Goal: Information Seeking & Learning: Compare options

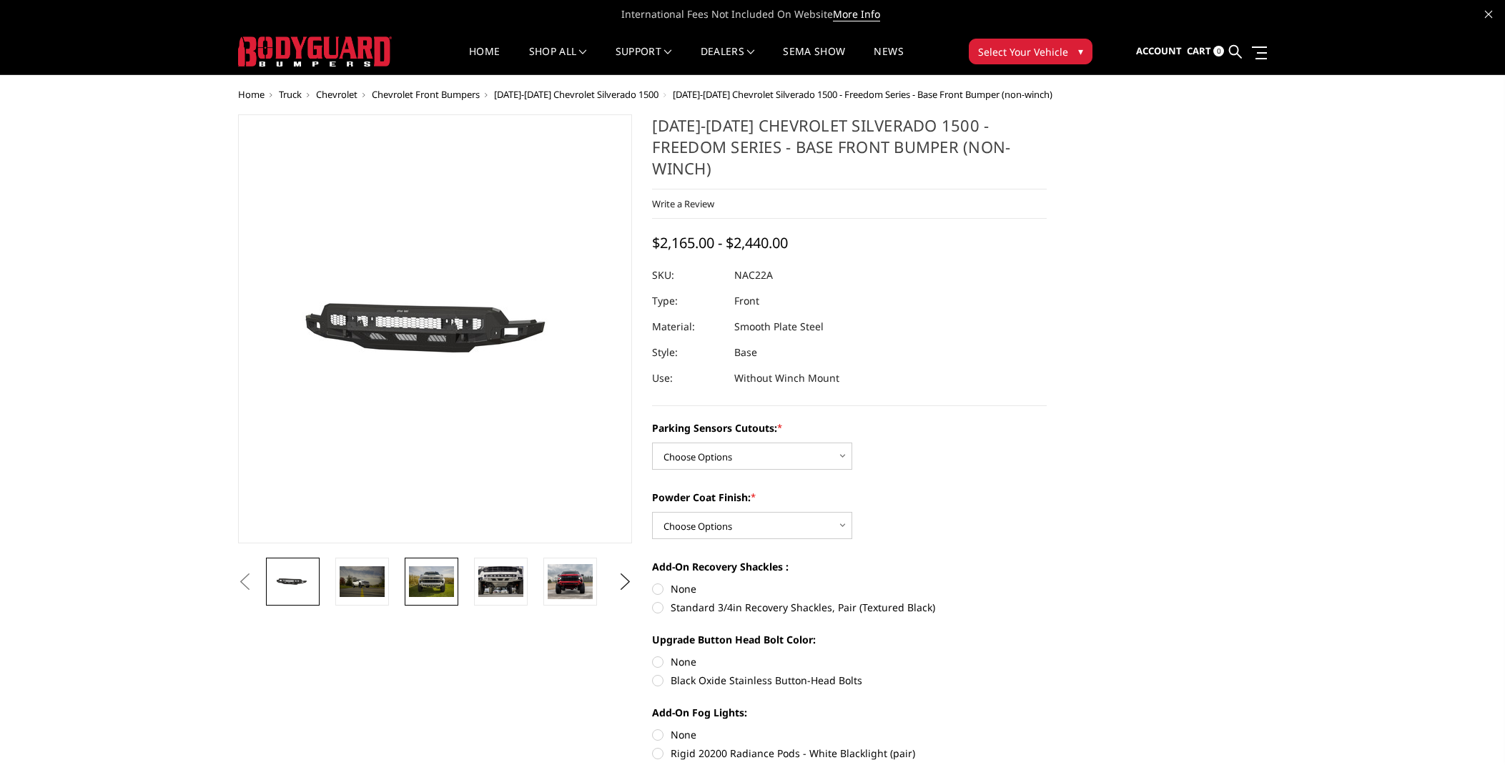
click at [423, 584] on img at bounding box center [431, 581] width 45 height 30
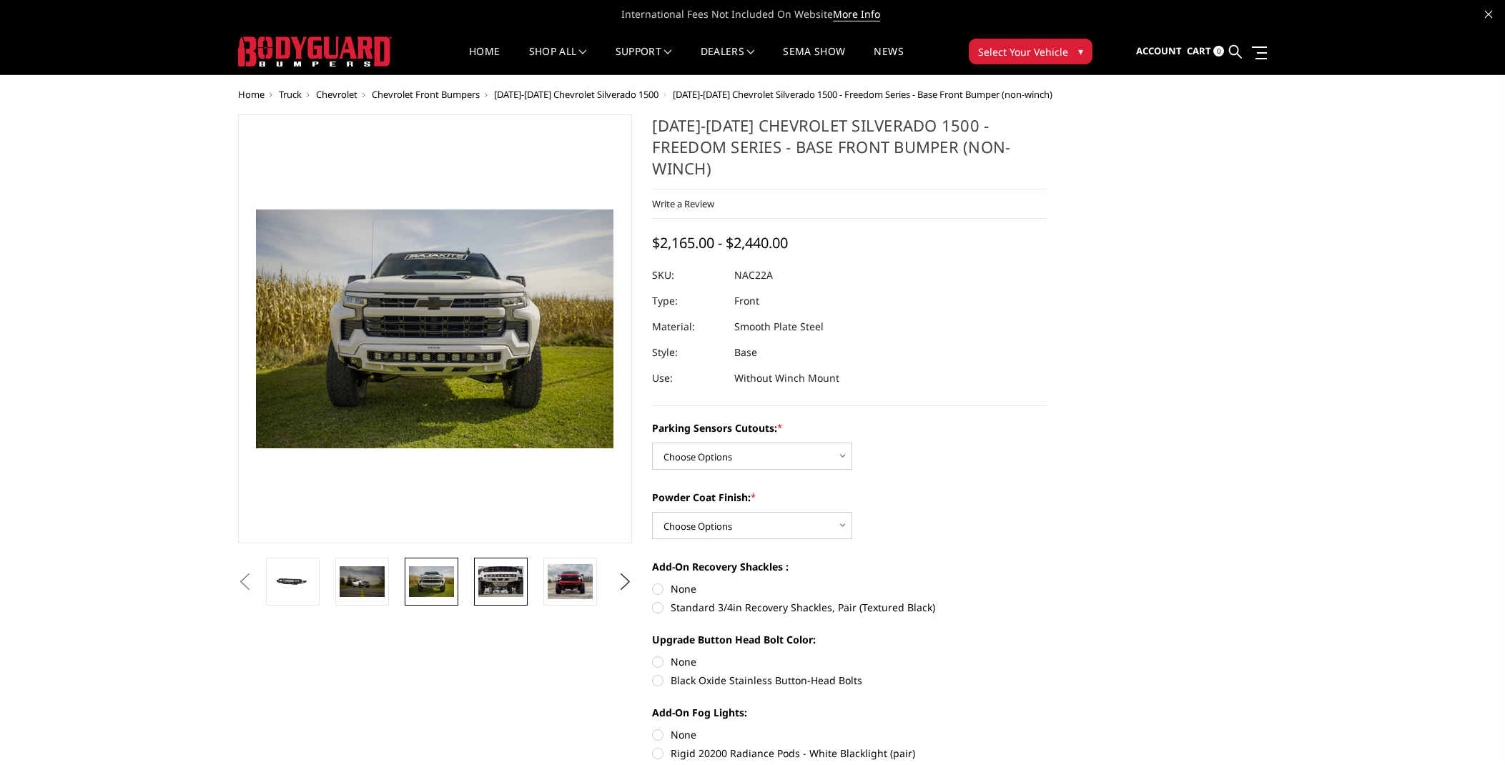
click at [489, 578] on img at bounding box center [500, 581] width 45 height 30
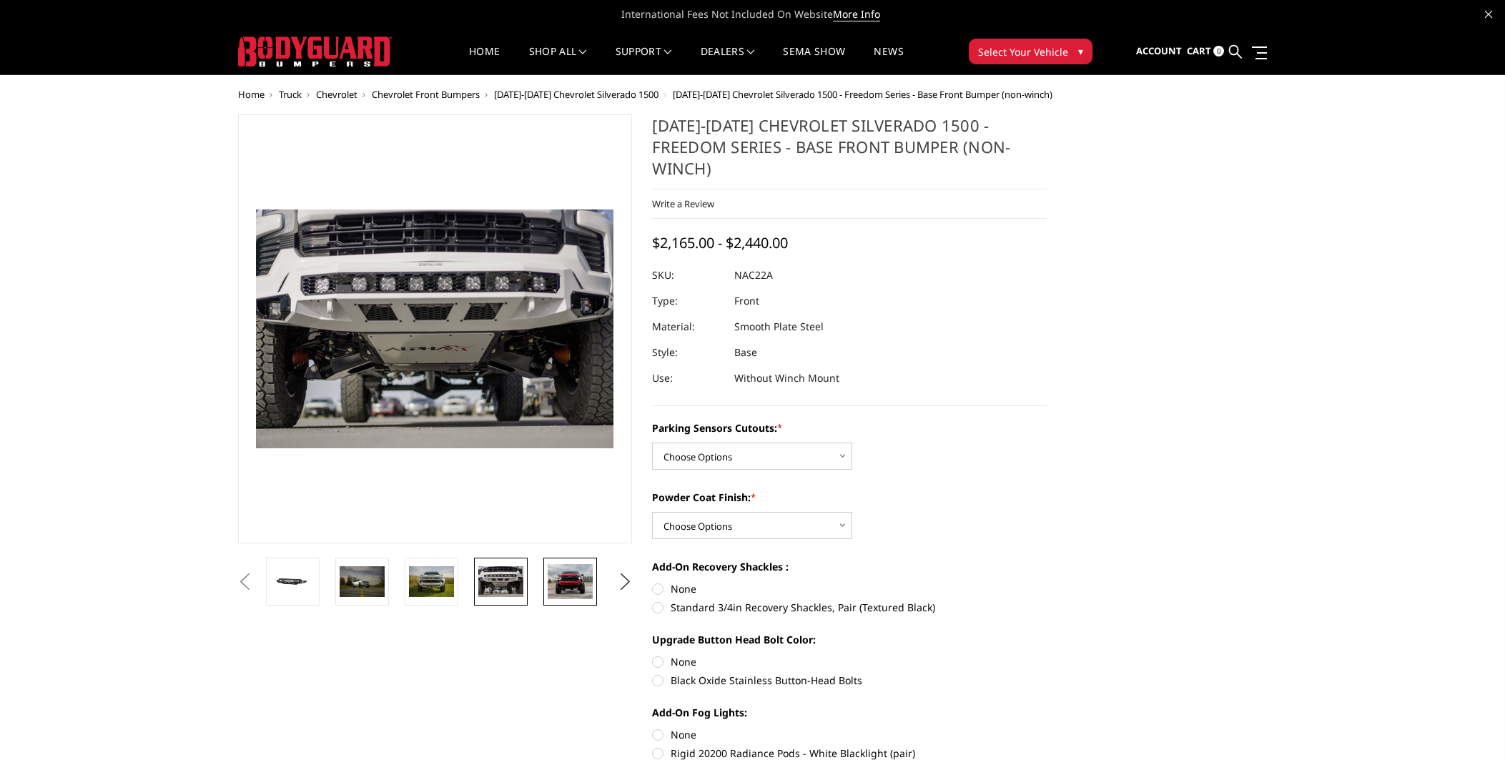
click at [558, 582] on img at bounding box center [570, 582] width 45 height 36
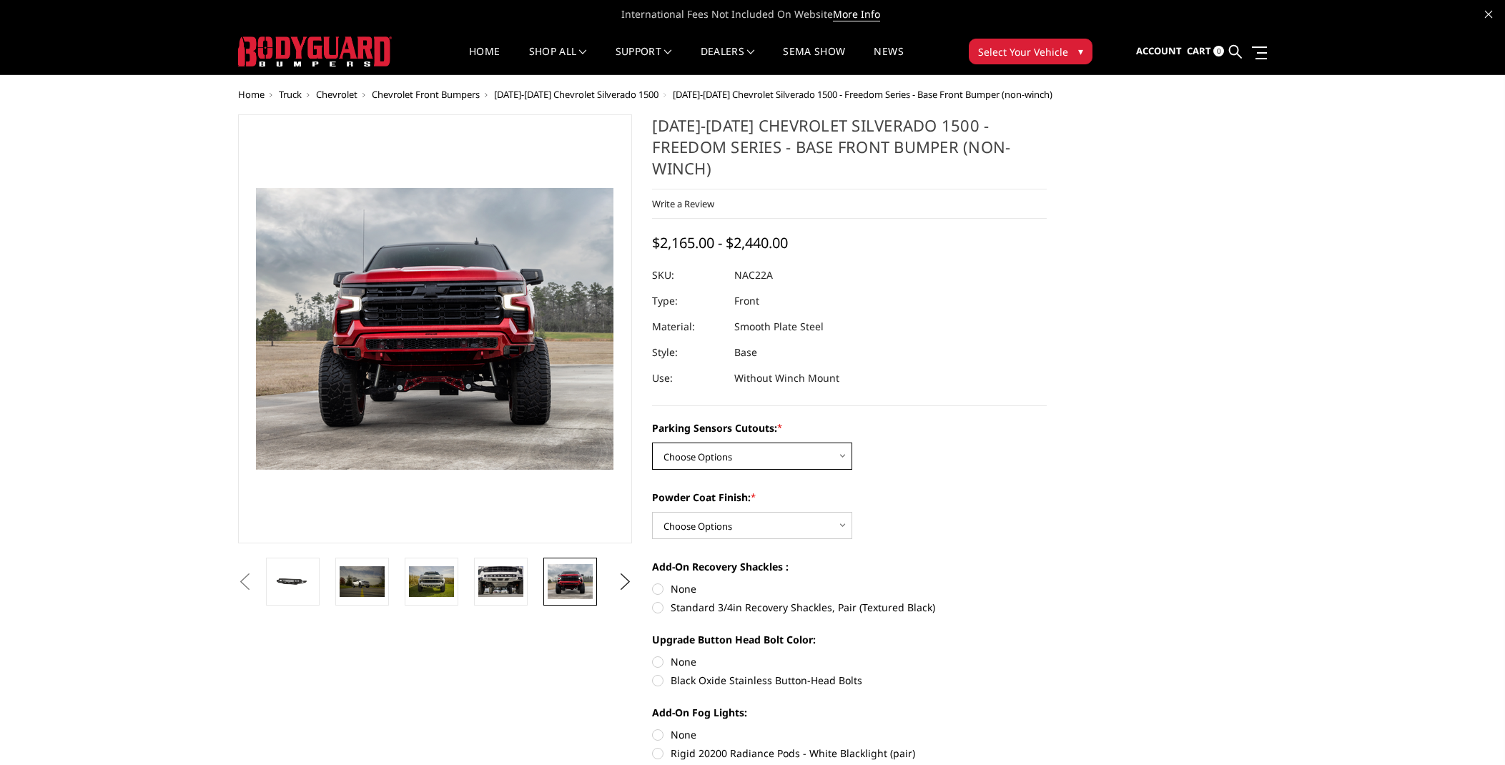
select select "4362"
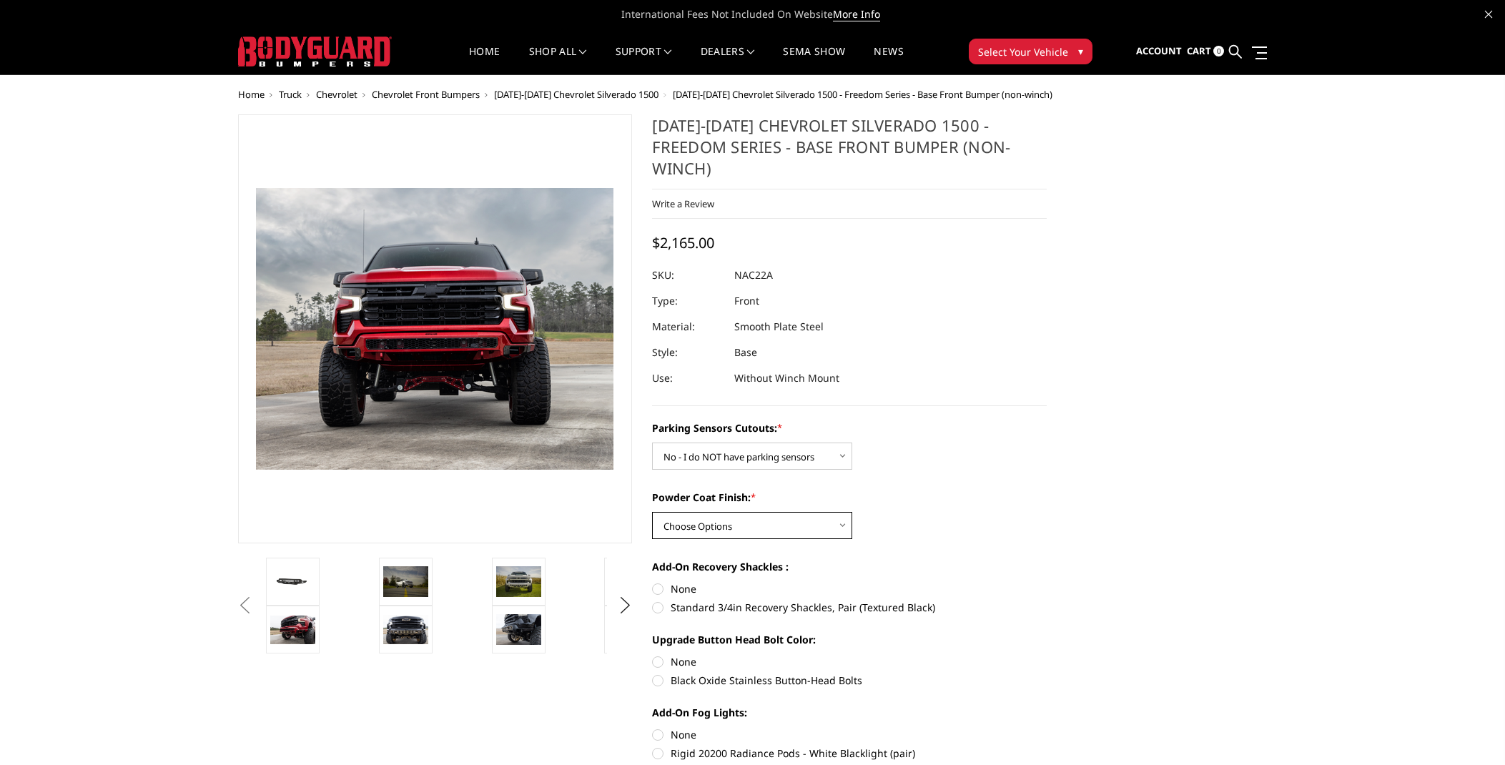
select select "4370"
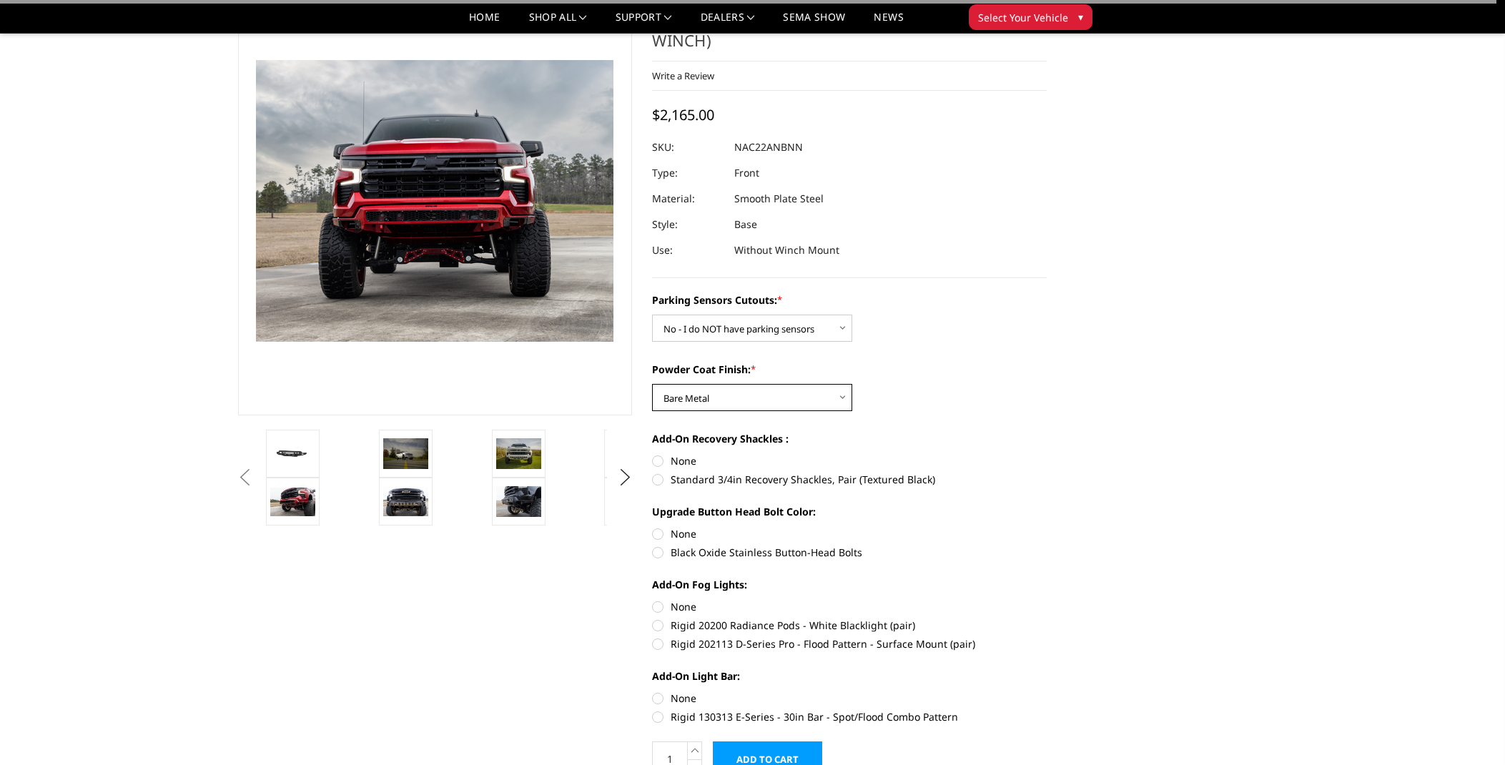
scroll to position [98, 0]
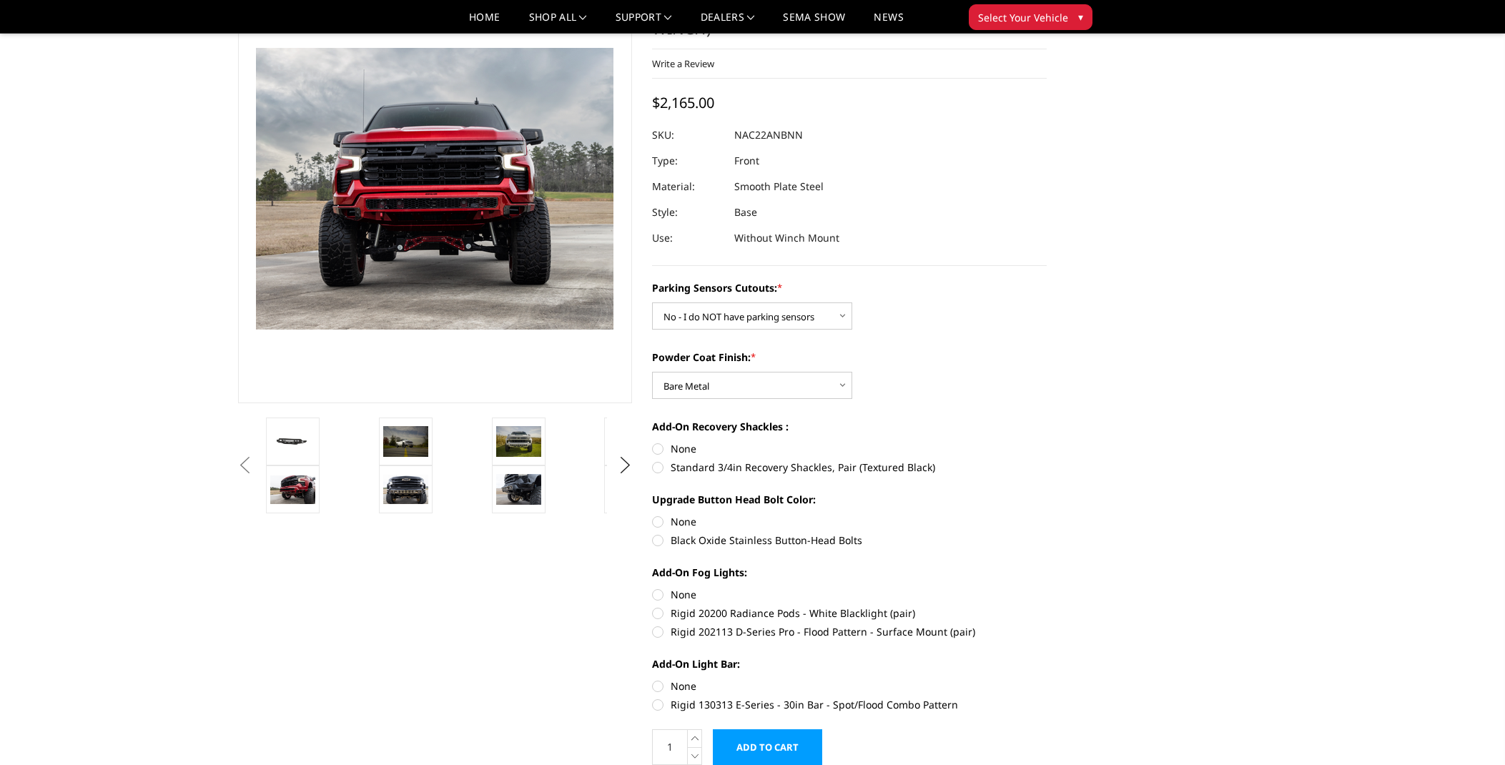
click at [660, 441] on label "None" at bounding box center [849, 448] width 395 height 15
click at [653, 441] on input "None" at bounding box center [652, 441] width 1 height 1
radio input "true"
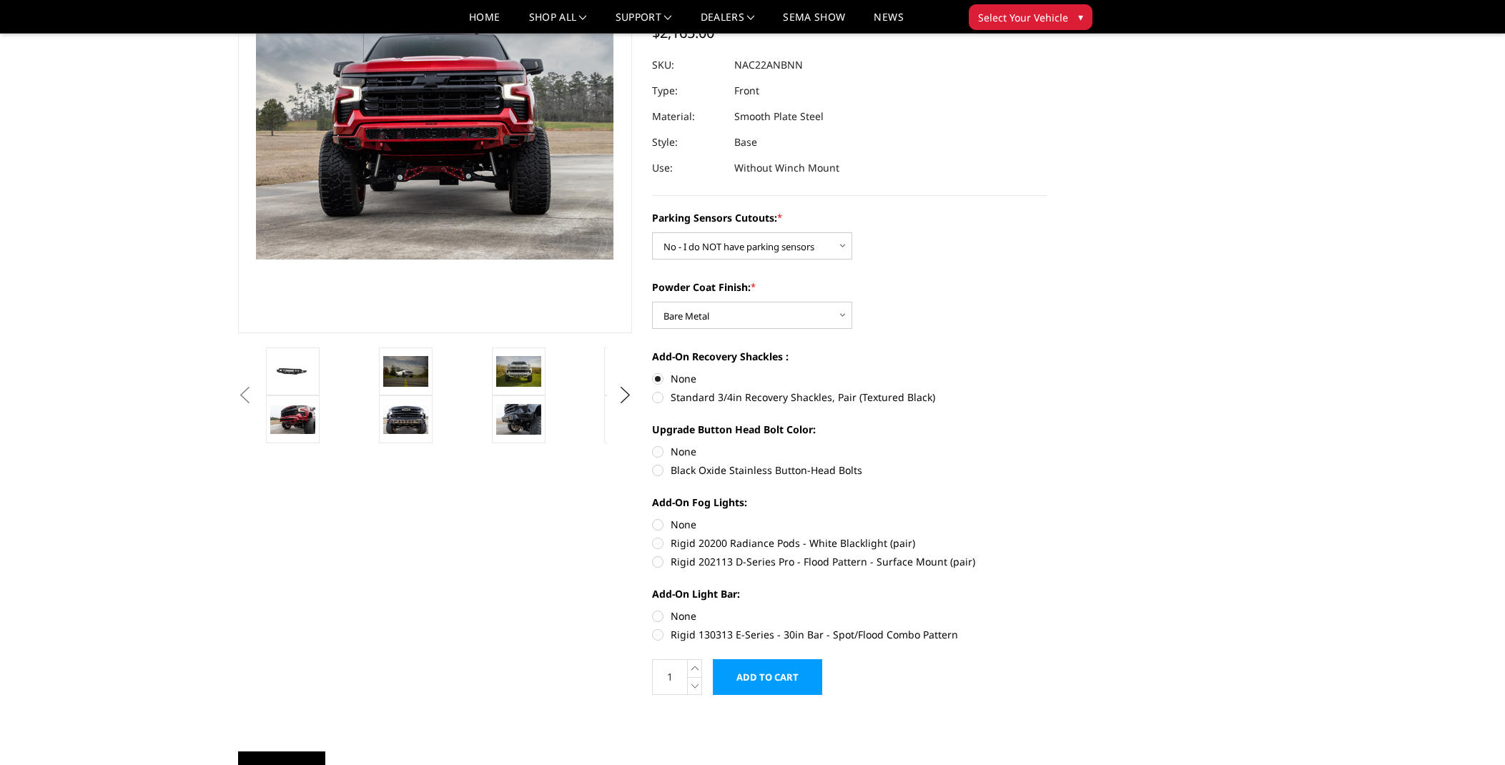
scroll to position [169, 0]
click at [659, 462] on label "Black Oxide Stainless Button-Head Bolts" at bounding box center [849, 469] width 395 height 15
click at [1047, 444] on input "Black Oxide Stainless Button-Head Bolts" at bounding box center [1047, 443] width 1 height 1
radio input "true"
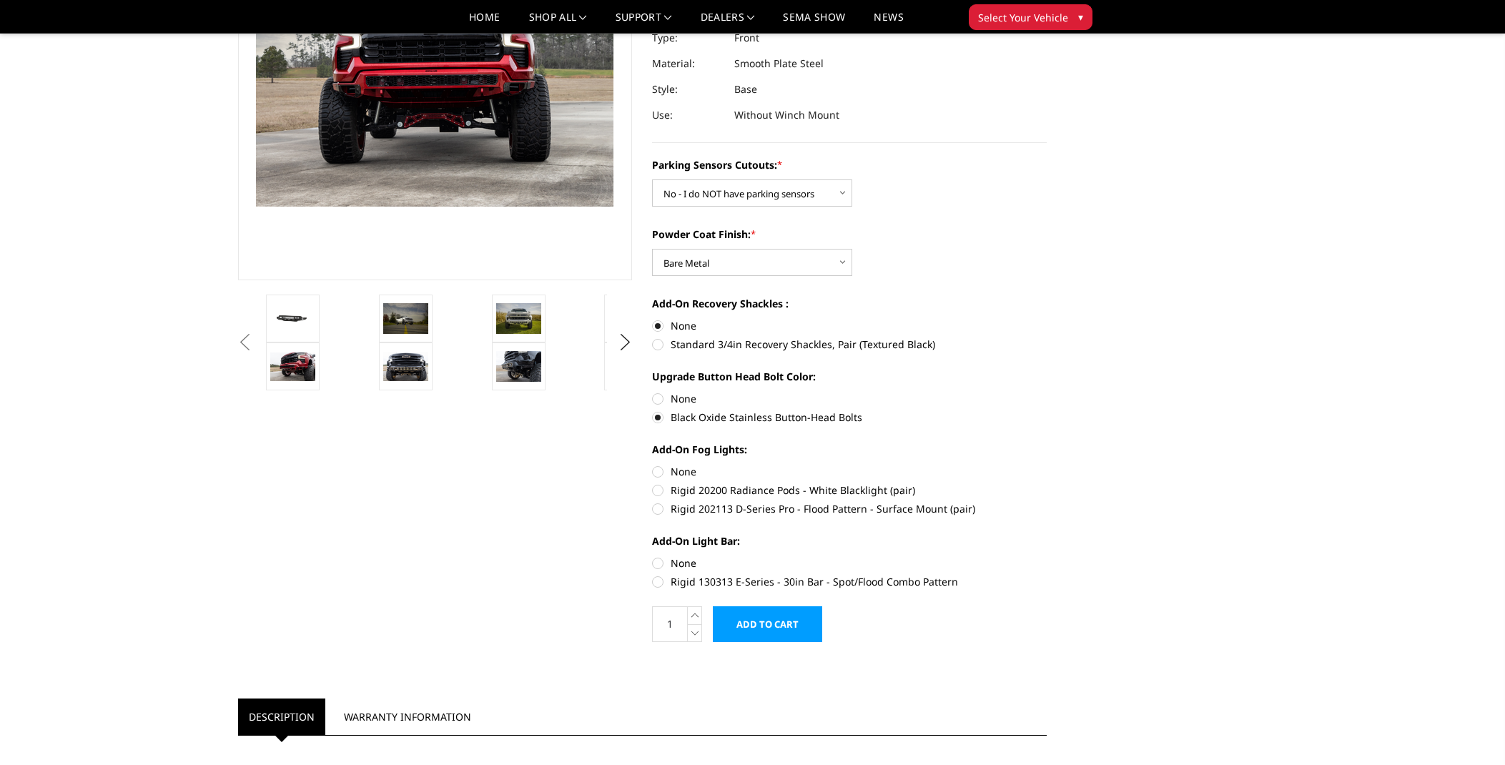
scroll to position [222, 0]
click at [660, 463] on label "None" at bounding box center [849, 470] width 395 height 15
click at [653, 463] on input "None" at bounding box center [652, 463] width 1 height 1
radio input "true"
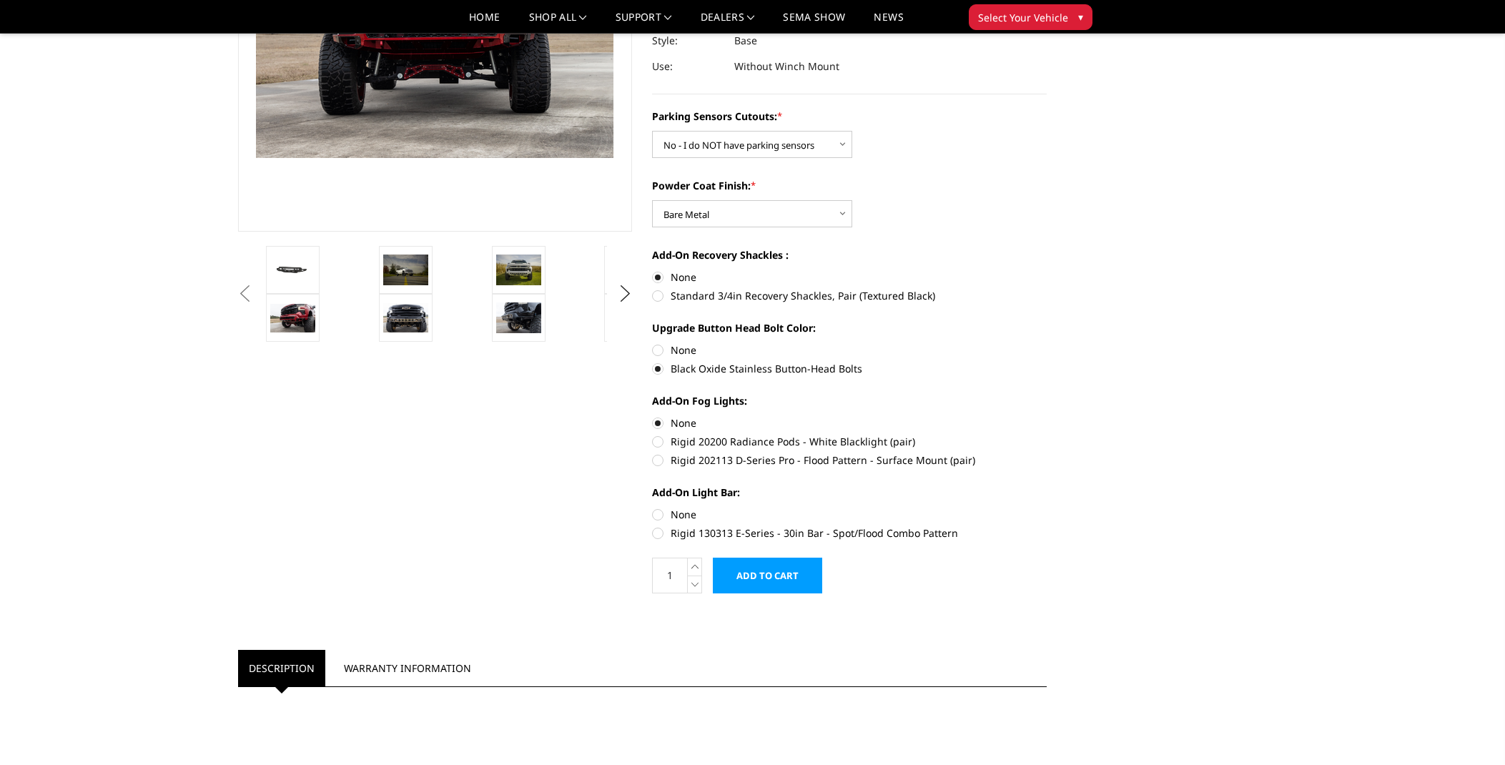
scroll to position [272, 0]
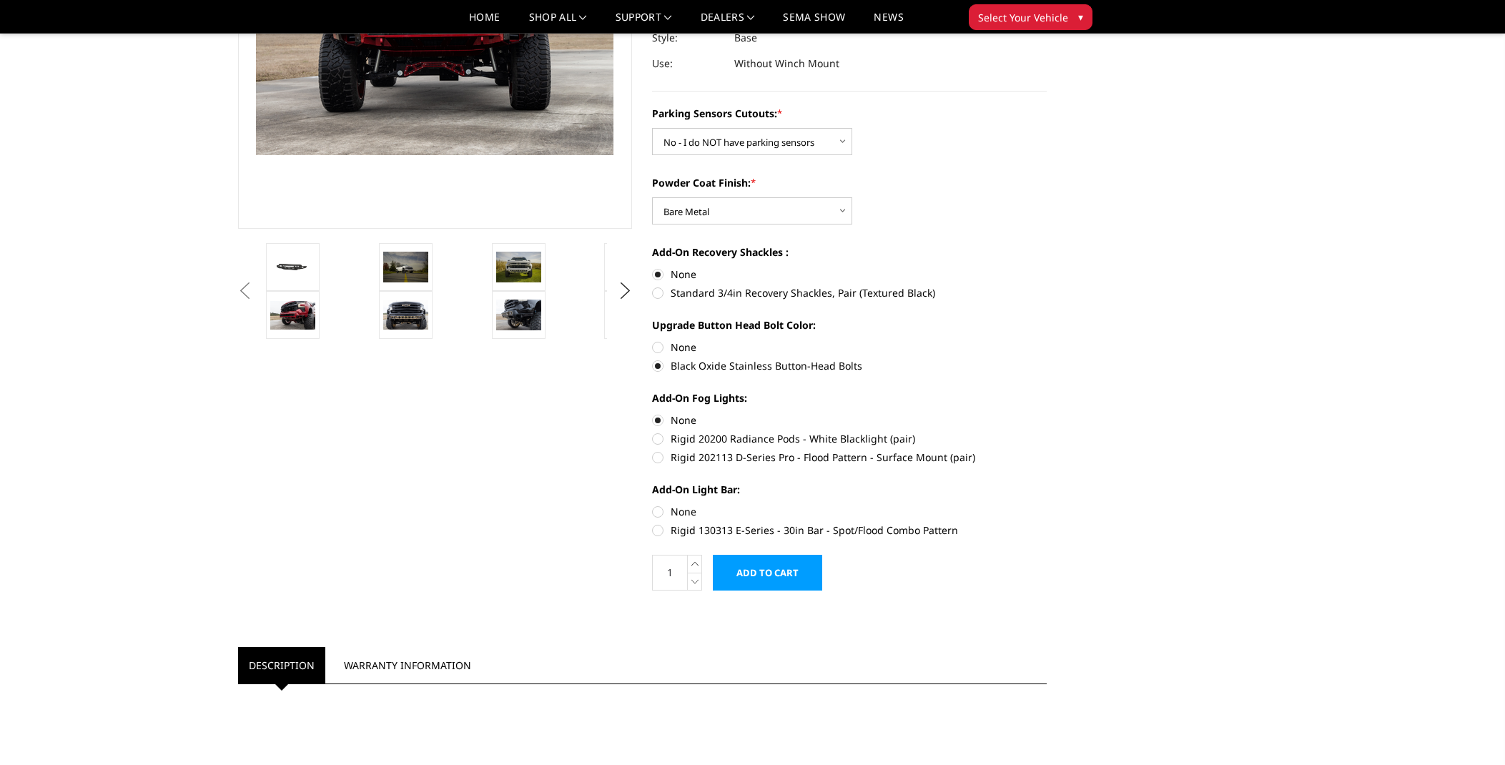
click at [660, 504] on label "None" at bounding box center [849, 511] width 395 height 15
click at [653, 504] on input "None" at bounding box center [652, 504] width 1 height 1
radio input "true"
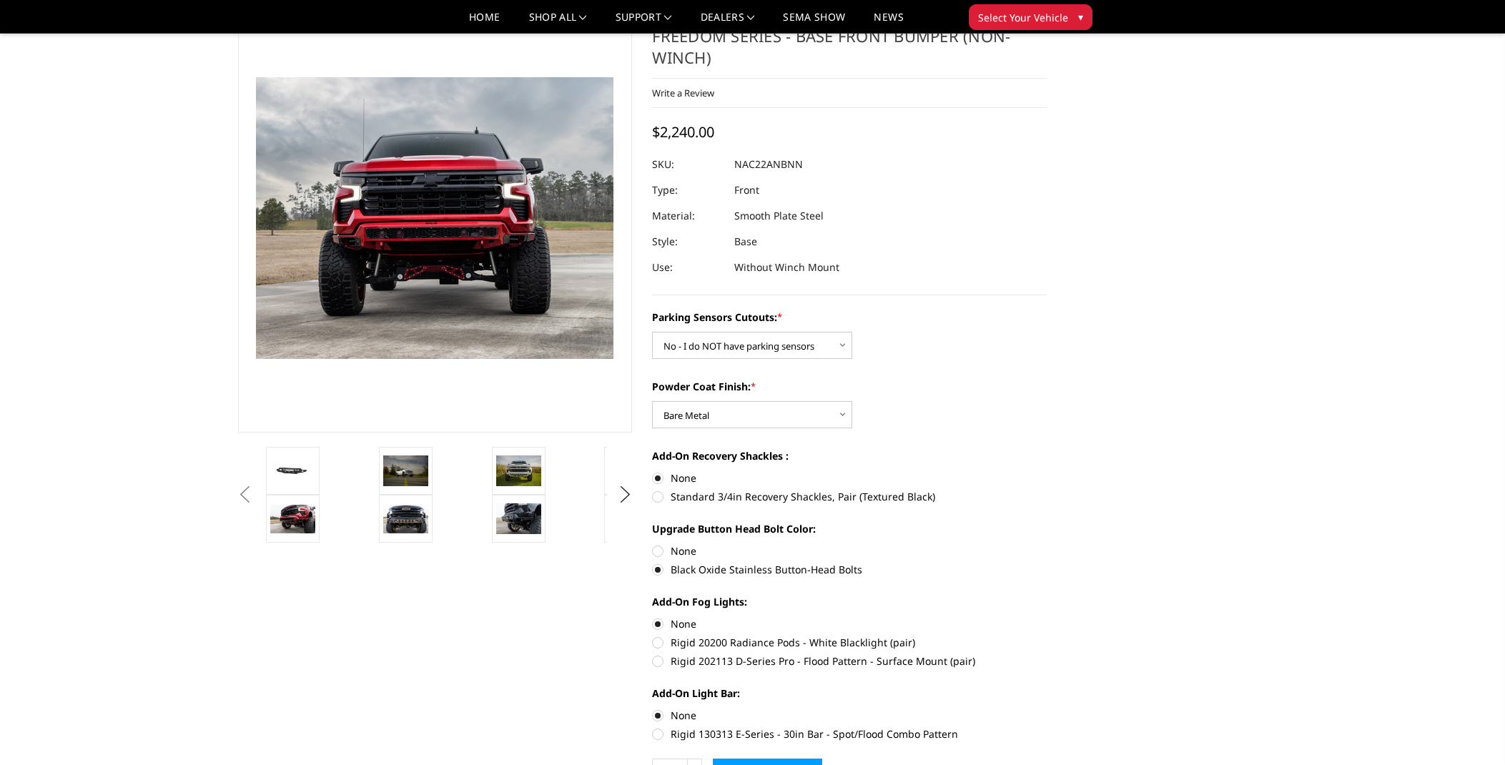
scroll to position [42, 0]
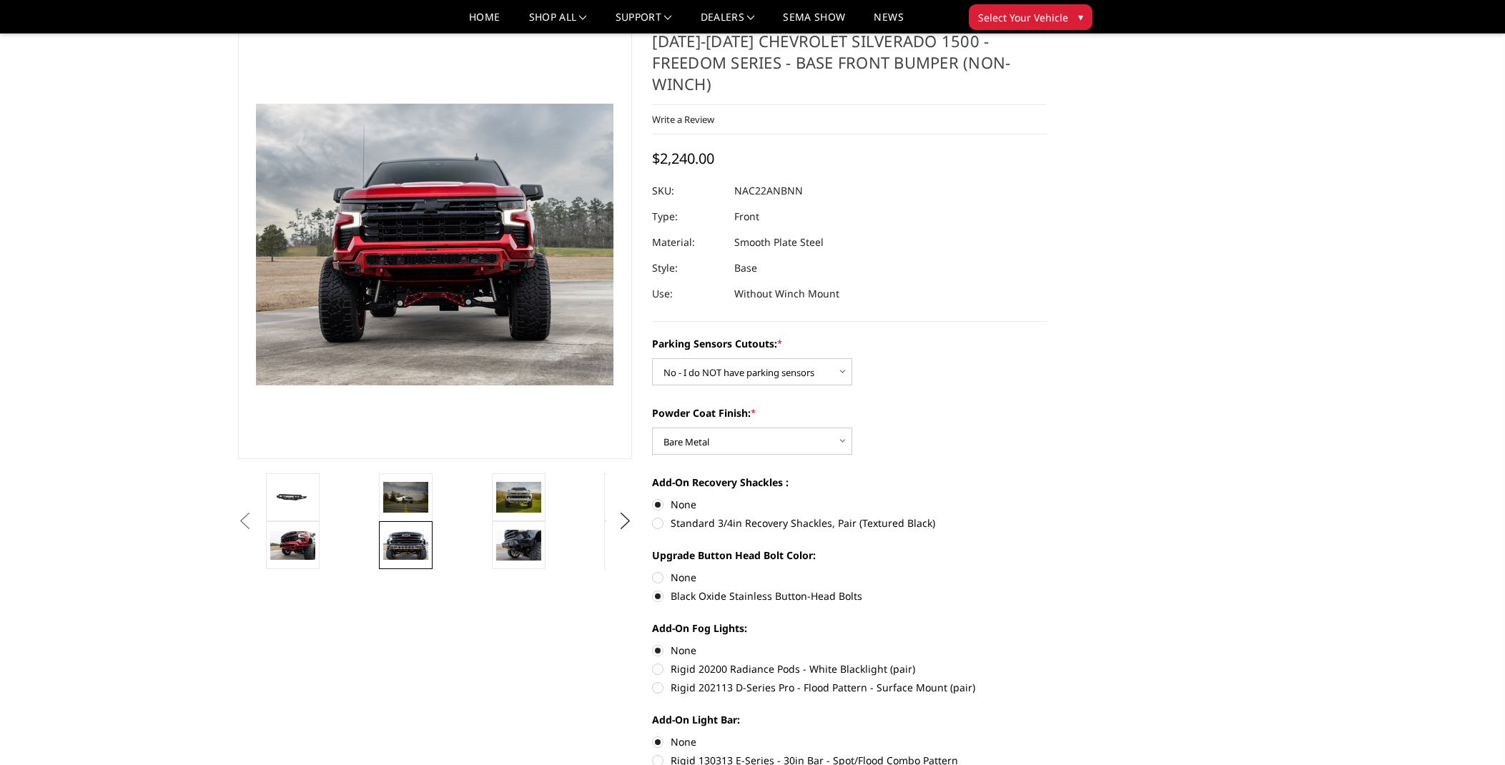
click at [408, 536] on img at bounding box center [405, 546] width 45 height 30
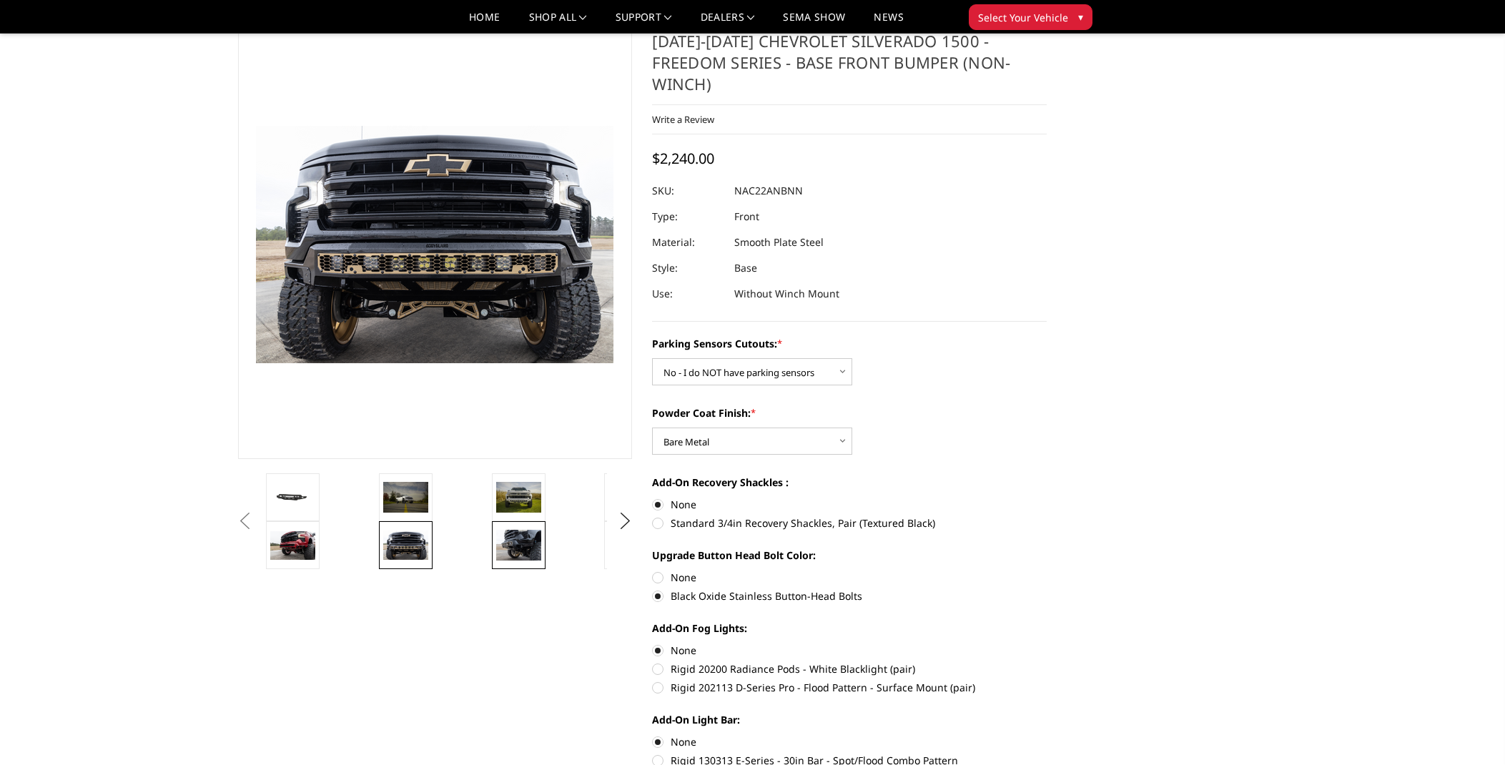
click at [513, 533] on img at bounding box center [518, 545] width 45 height 30
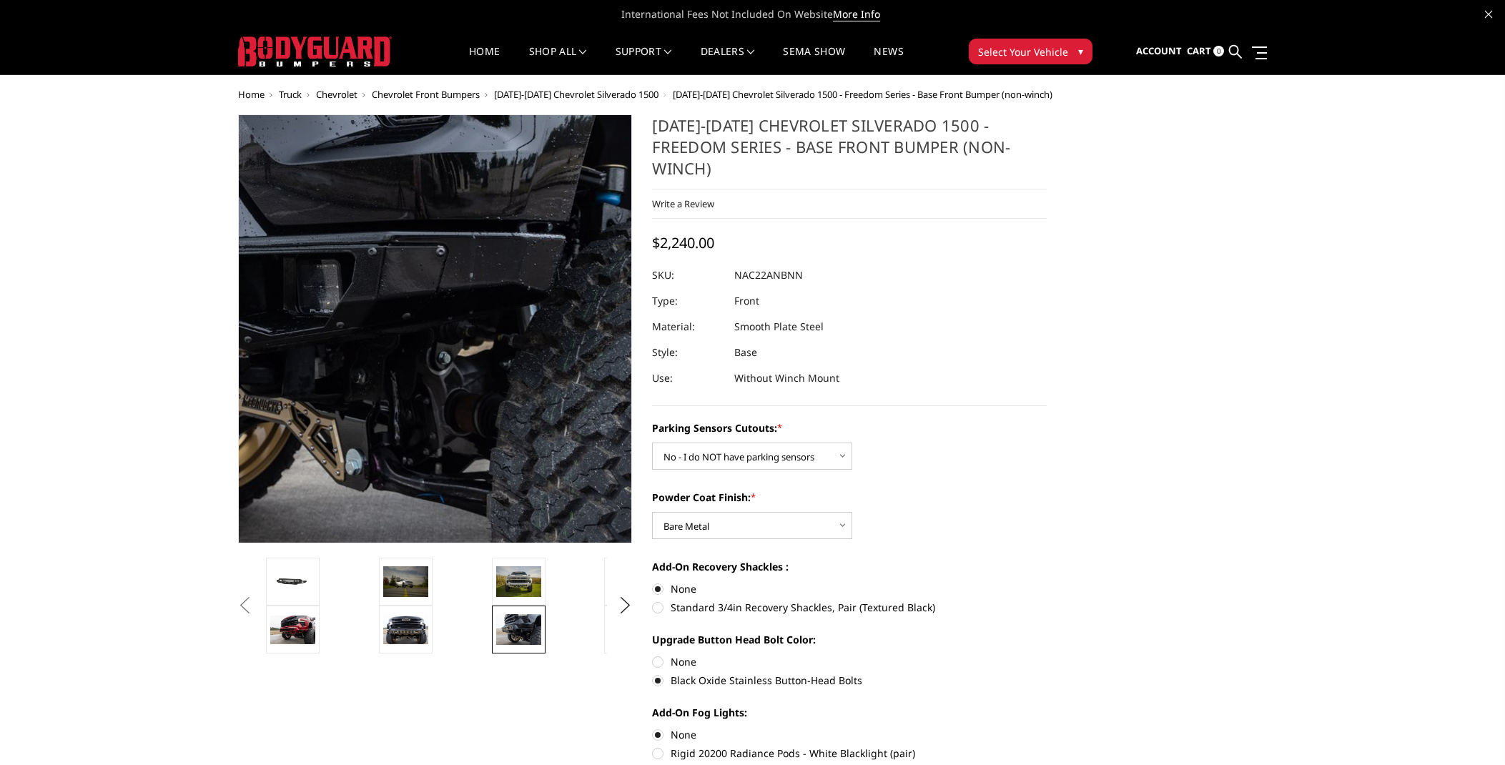
scroll to position [0, 0]
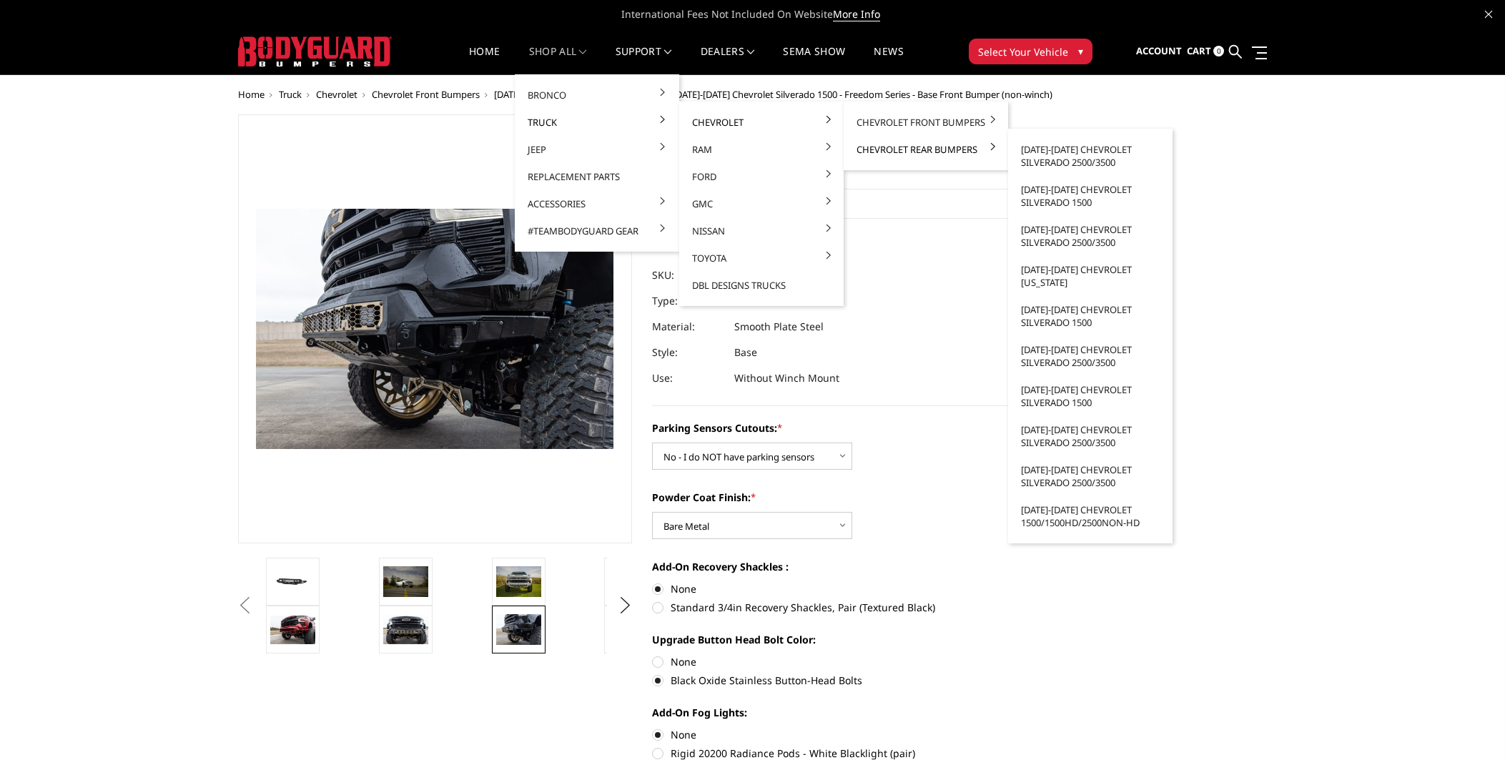
click at [903, 149] on link "Chevrolet Rear Bumpers" at bounding box center [925, 149] width 153 height 27
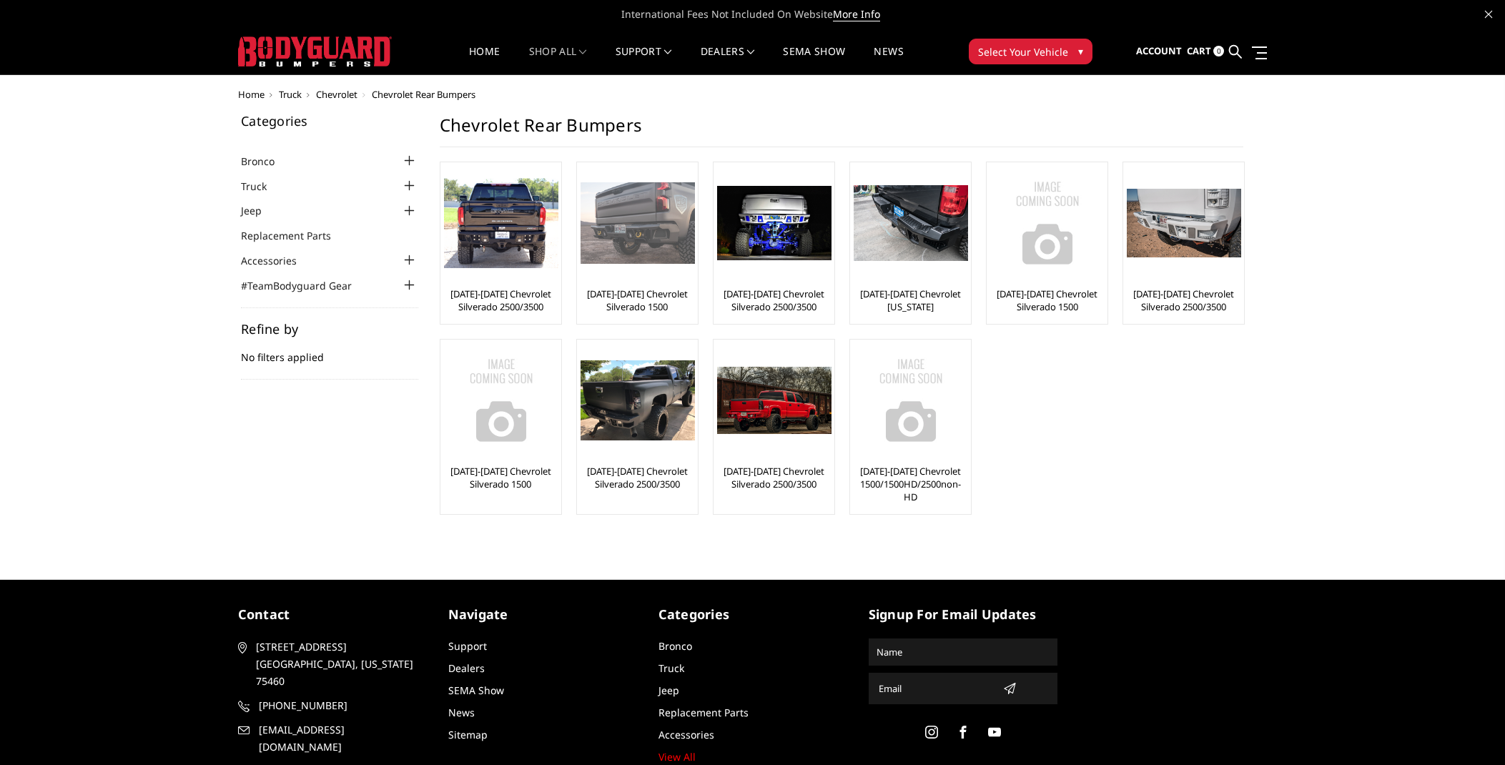
click at [641, 236] on img at bounding box center [638, 223] width 114 height 82
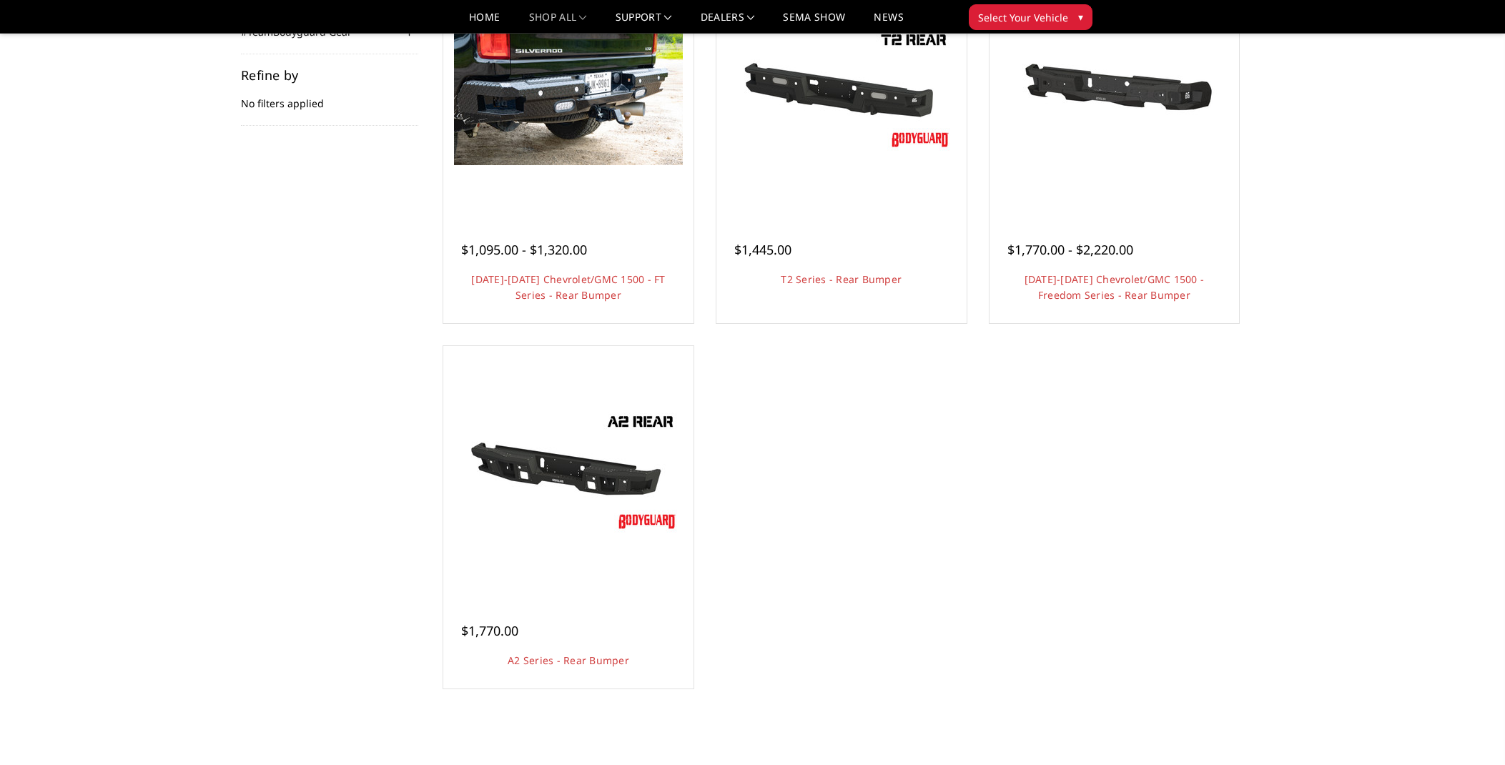
scroll to position [215, 0]
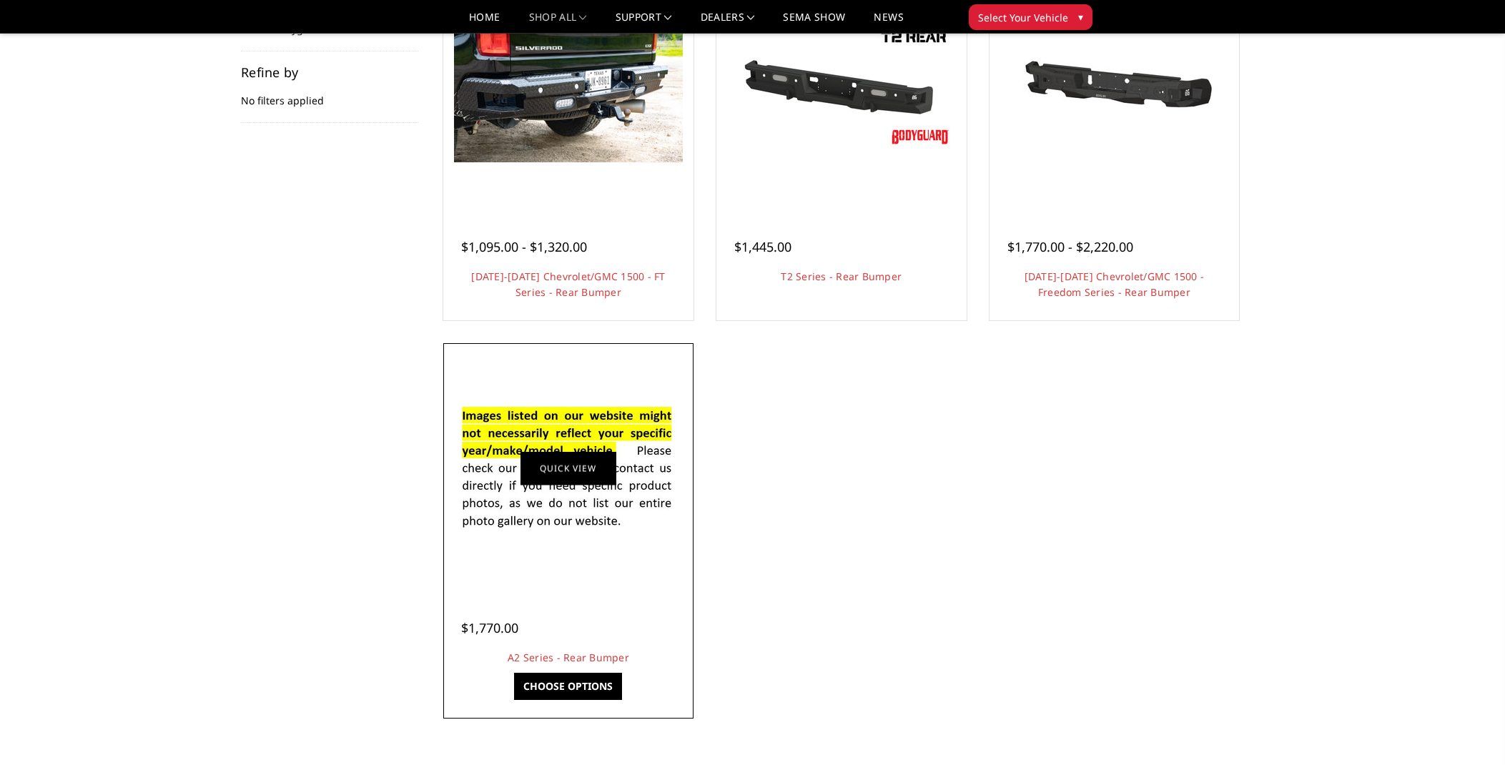
click at [605, 483] on link "Quick view" at bounding box center [569, 468] width 96 height 34
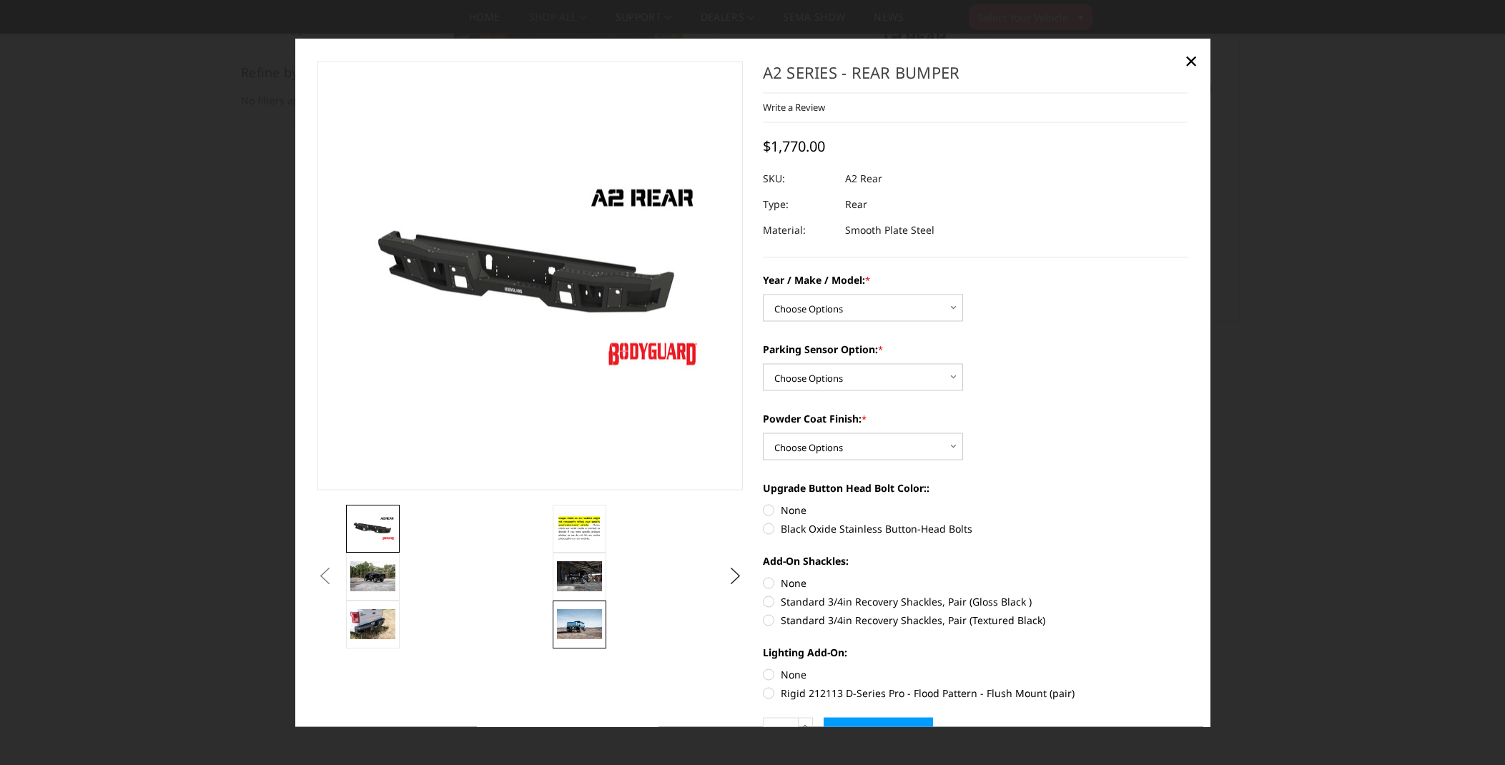
click at [585, 621] on img at bounding box center [579, 623] width 45 height 30
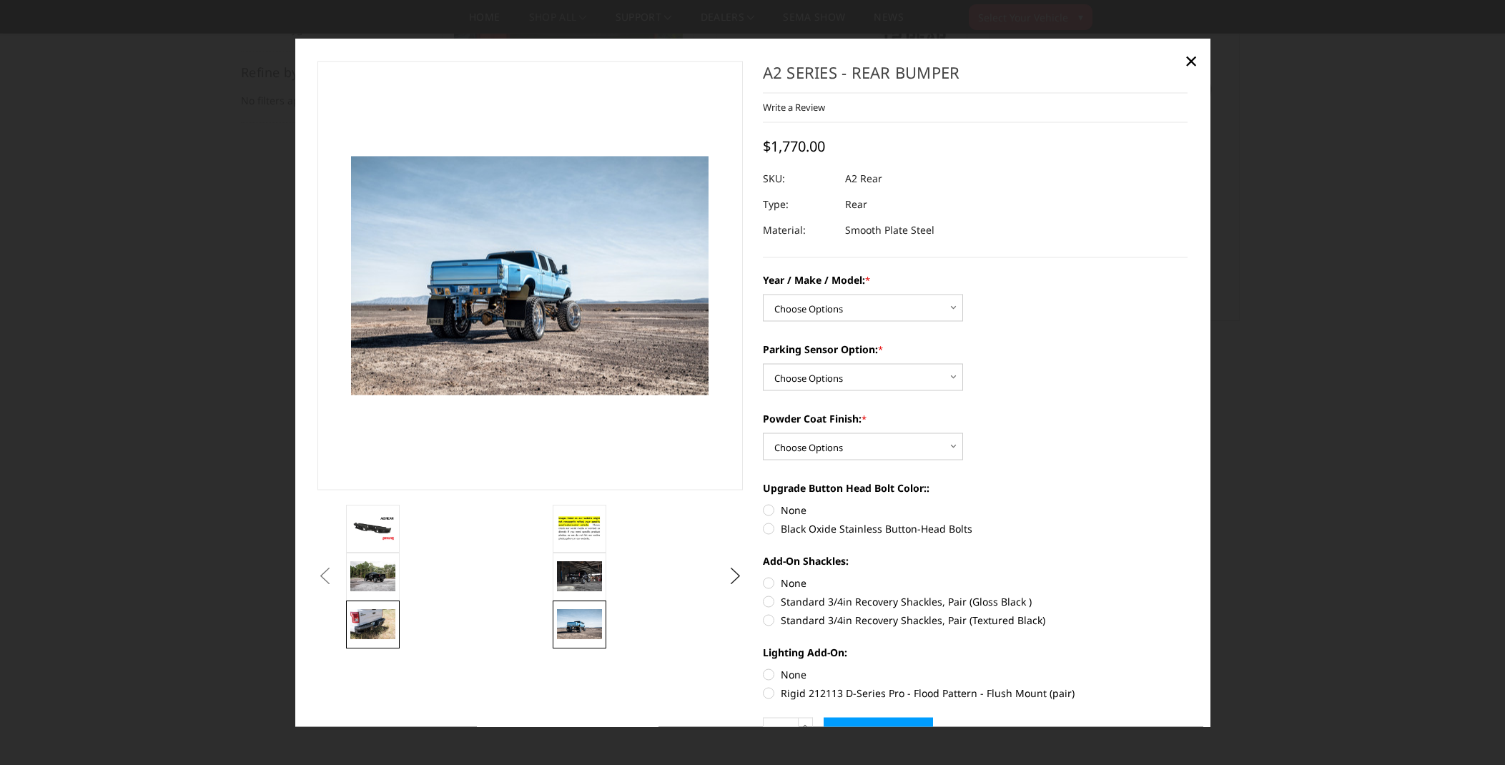
click at [385, 621] on img at bounding box center [372, 623] width 45 height 30
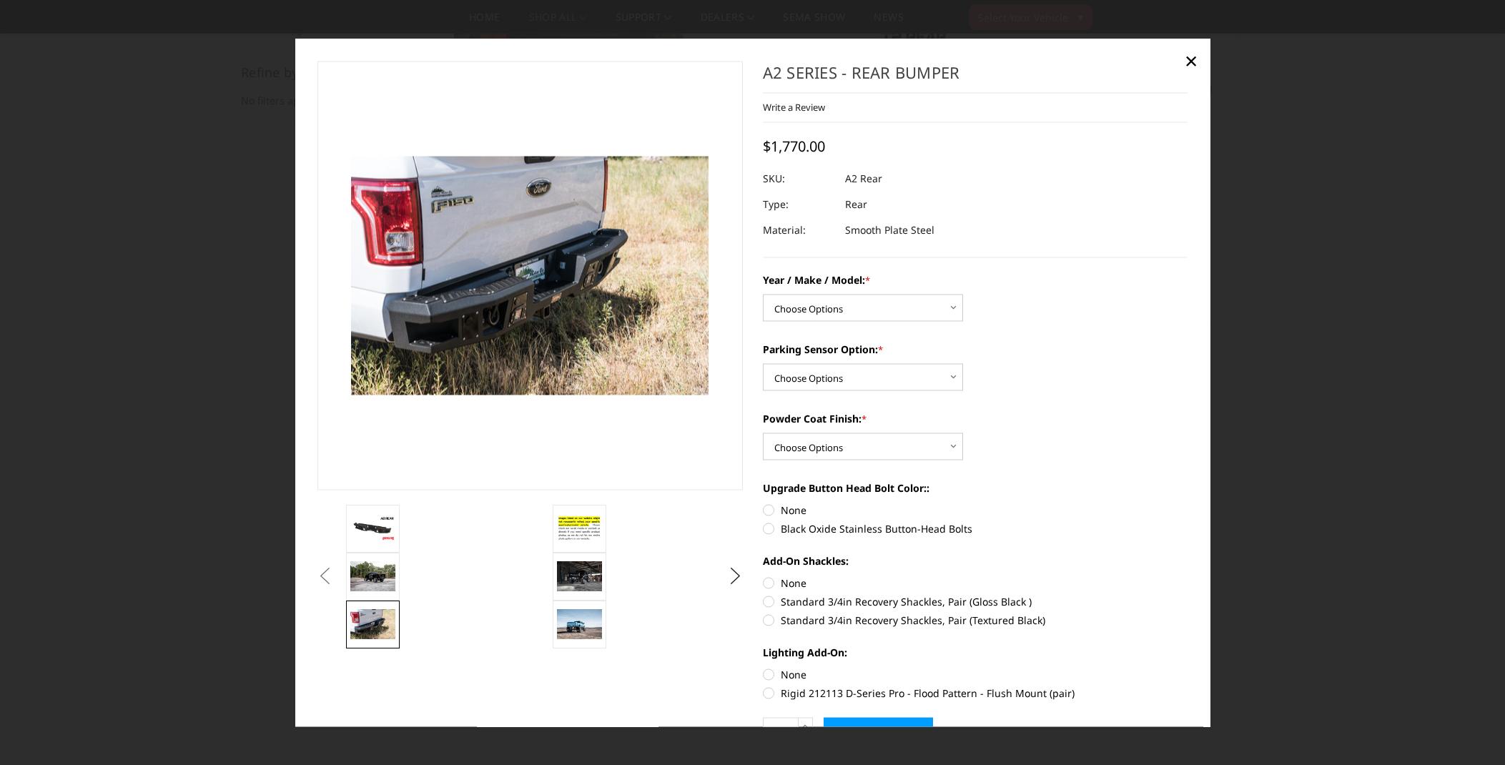
click at [335, 571] on button "Previous" at bounding box center [324, 576] width 21 height 21
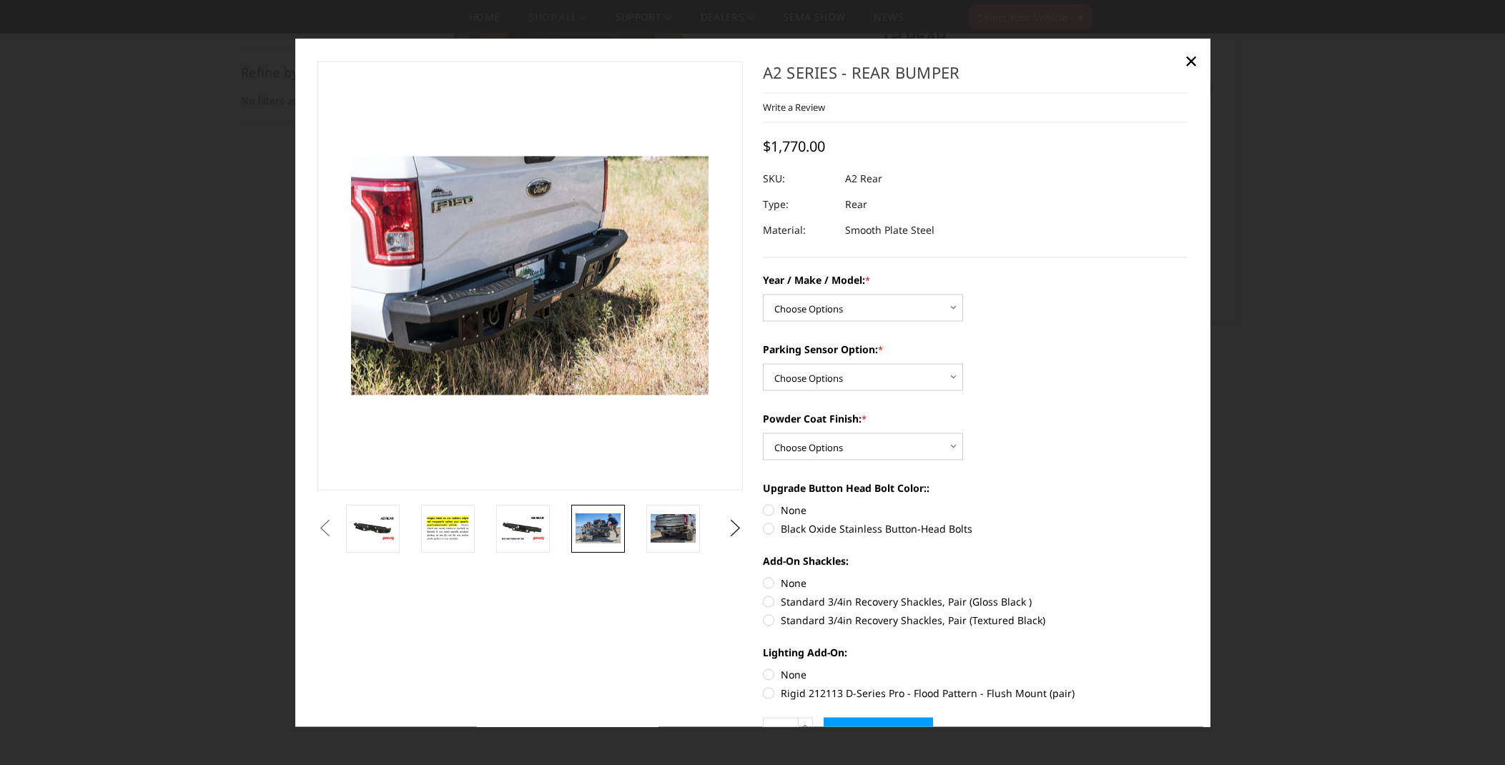
click at [585, 526] on img at bounding box center [598, 528] width 45 height 30
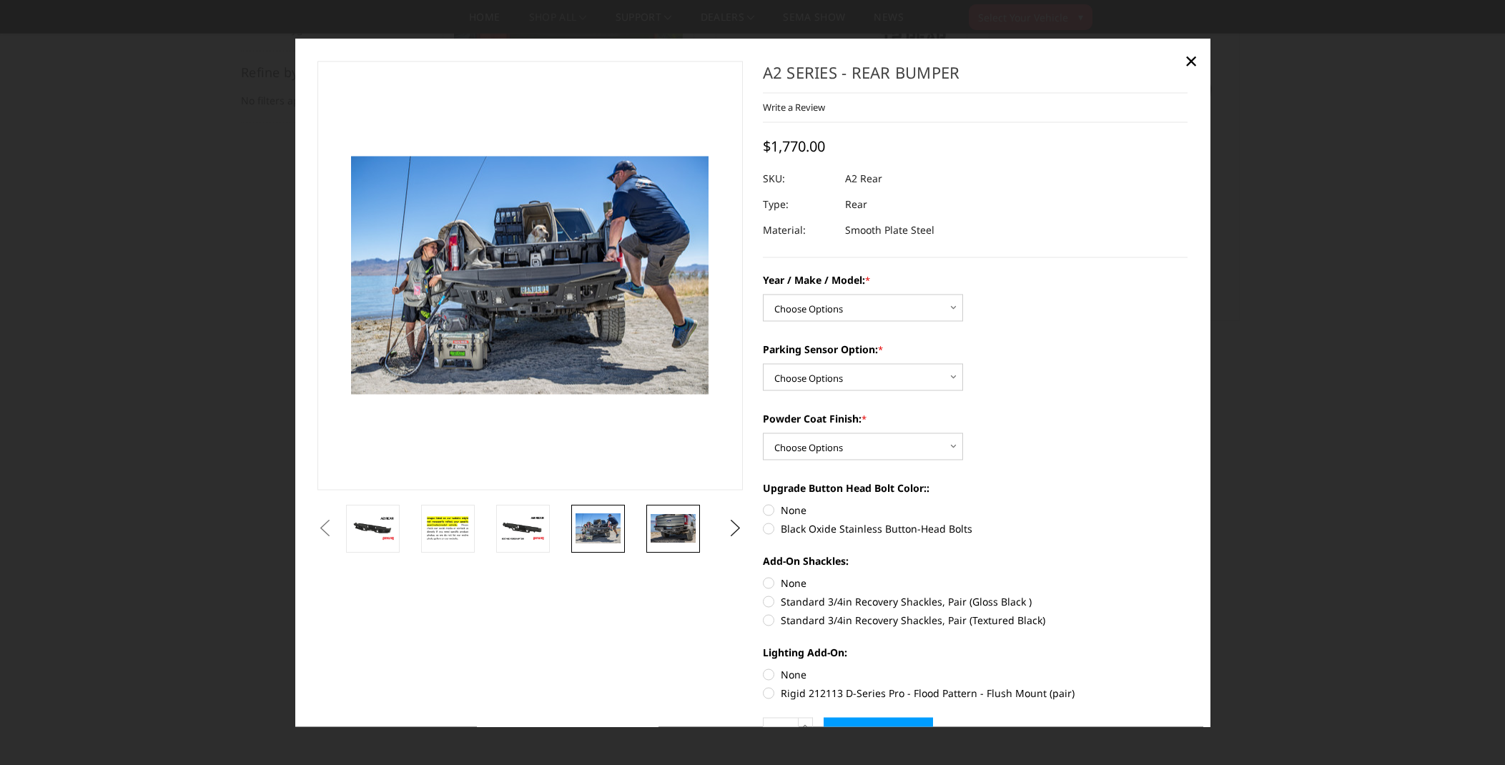
click at [672, 523] on img at bounding box center [673, 527] width 45 height 29
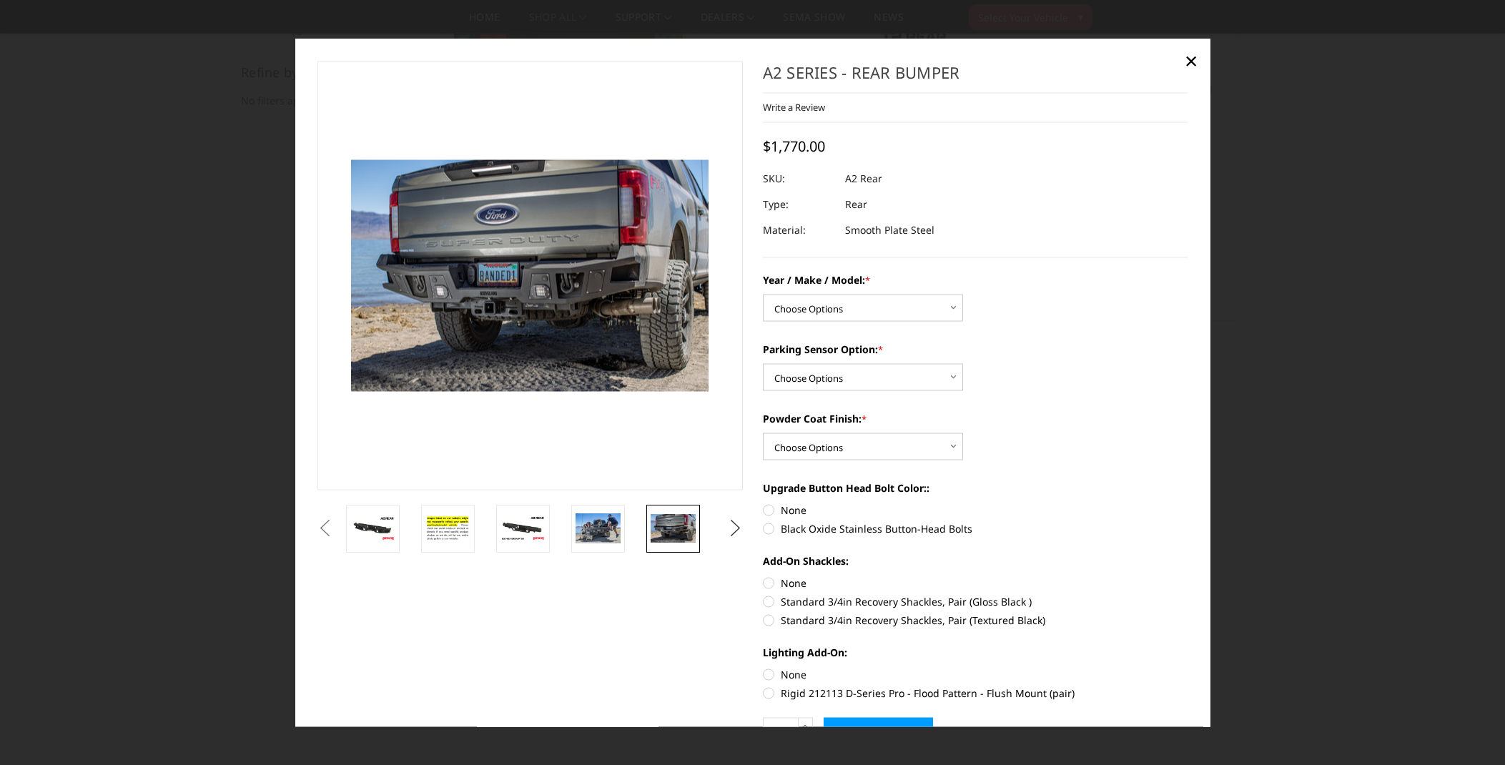
click at [734, 524] on button "Next" at bounding box center [734, 528] width 21 height 21
click at [670, 522] on img at bounding box center [673, 527] width 45 height 29
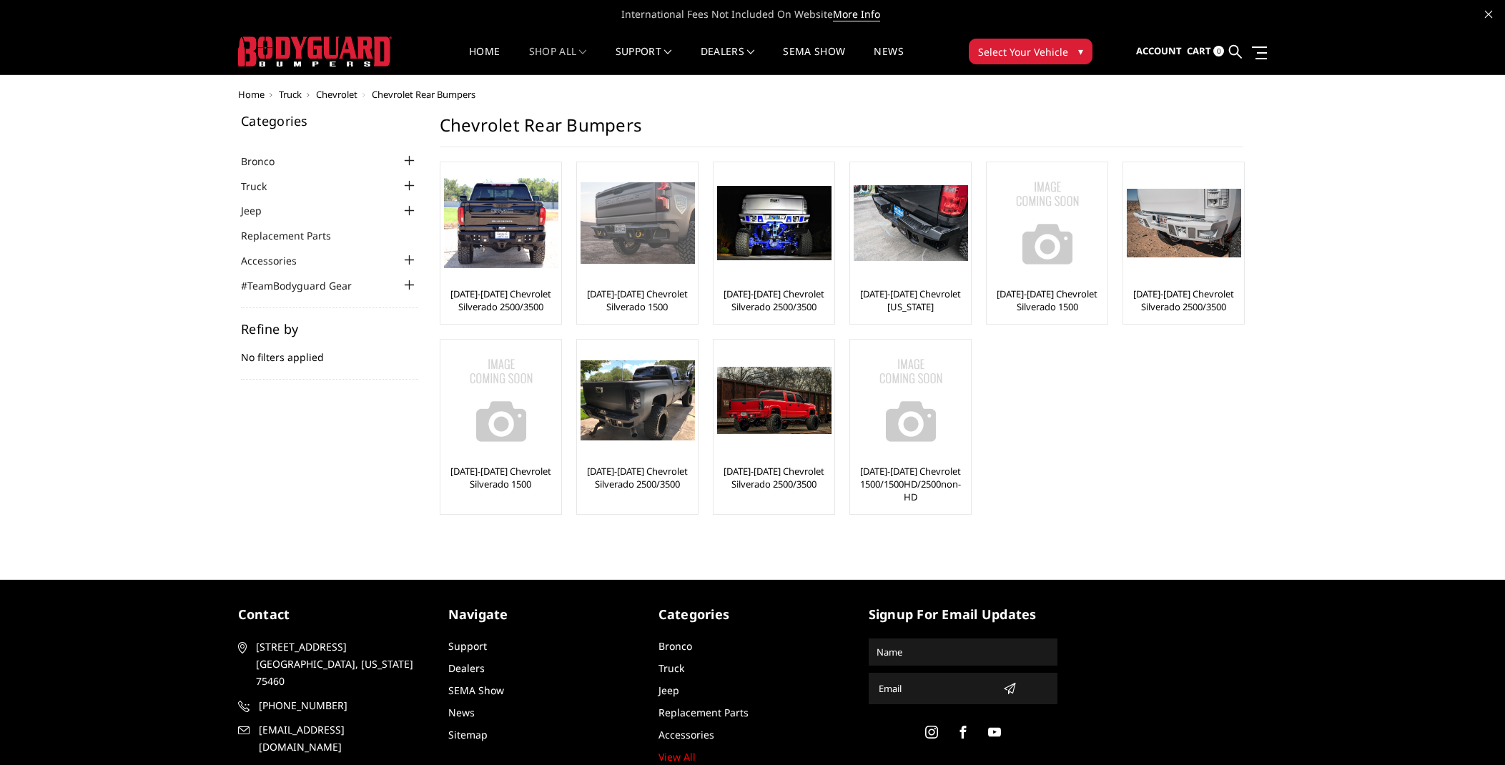
click at [622, 295] on link "[DATE]-[DATE] Chevrolet Silverado 1500" at bounding box center [638, 300] width 114 height 26
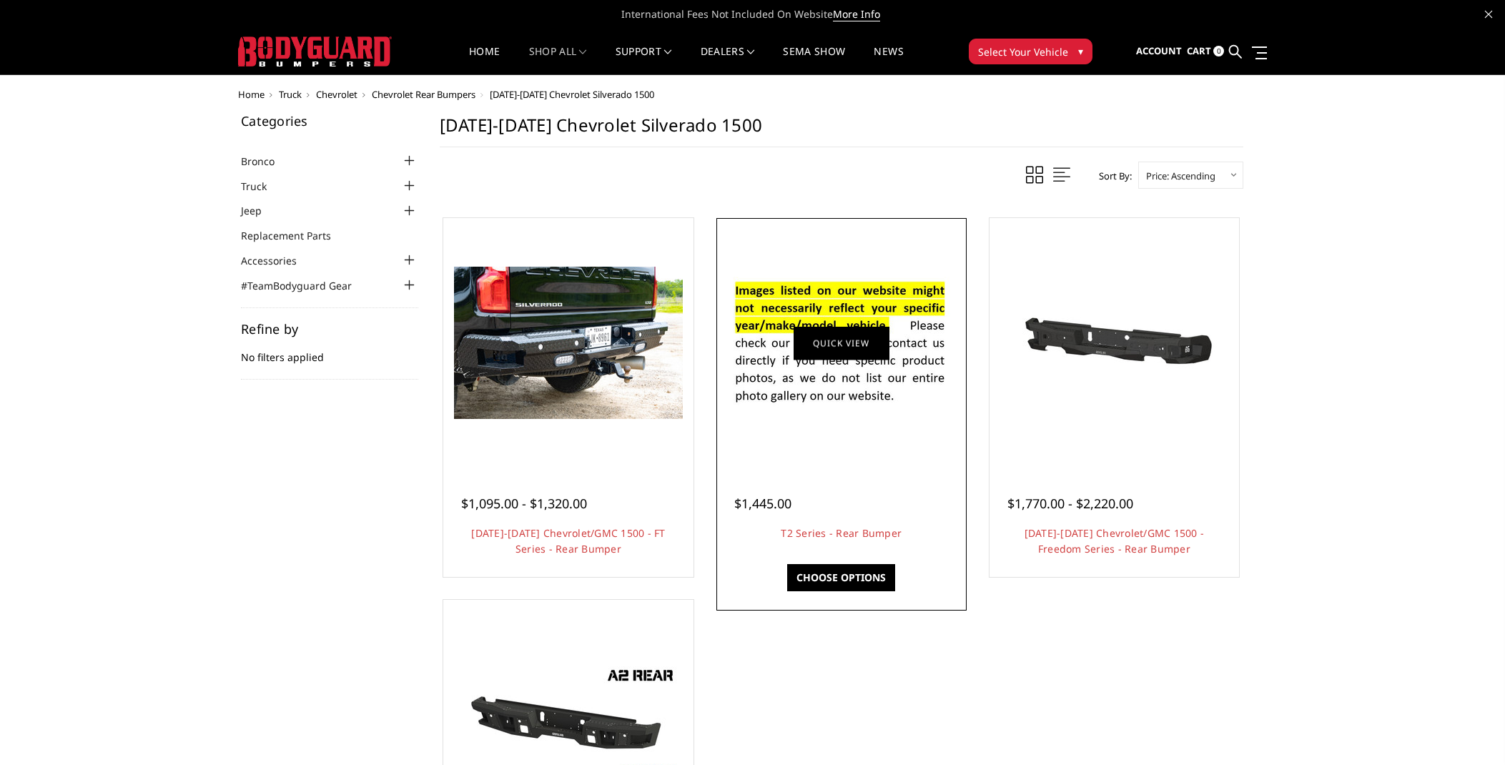
click at [812, 346] on link "Quick view" at bounding box center [842, 343] width 96 height 34
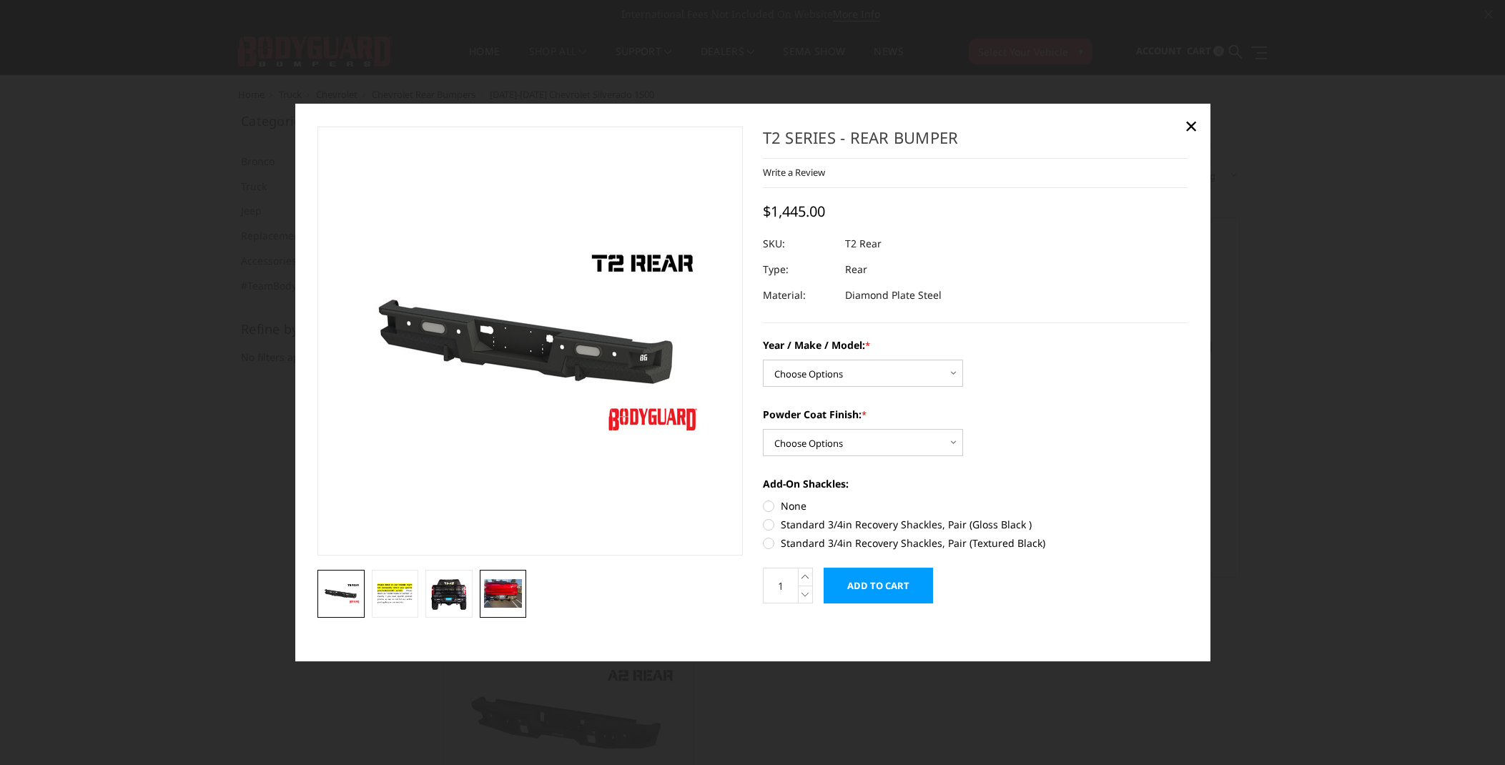
click at [502, 593] on img at bounding box center [503, 593] width 39 height 29
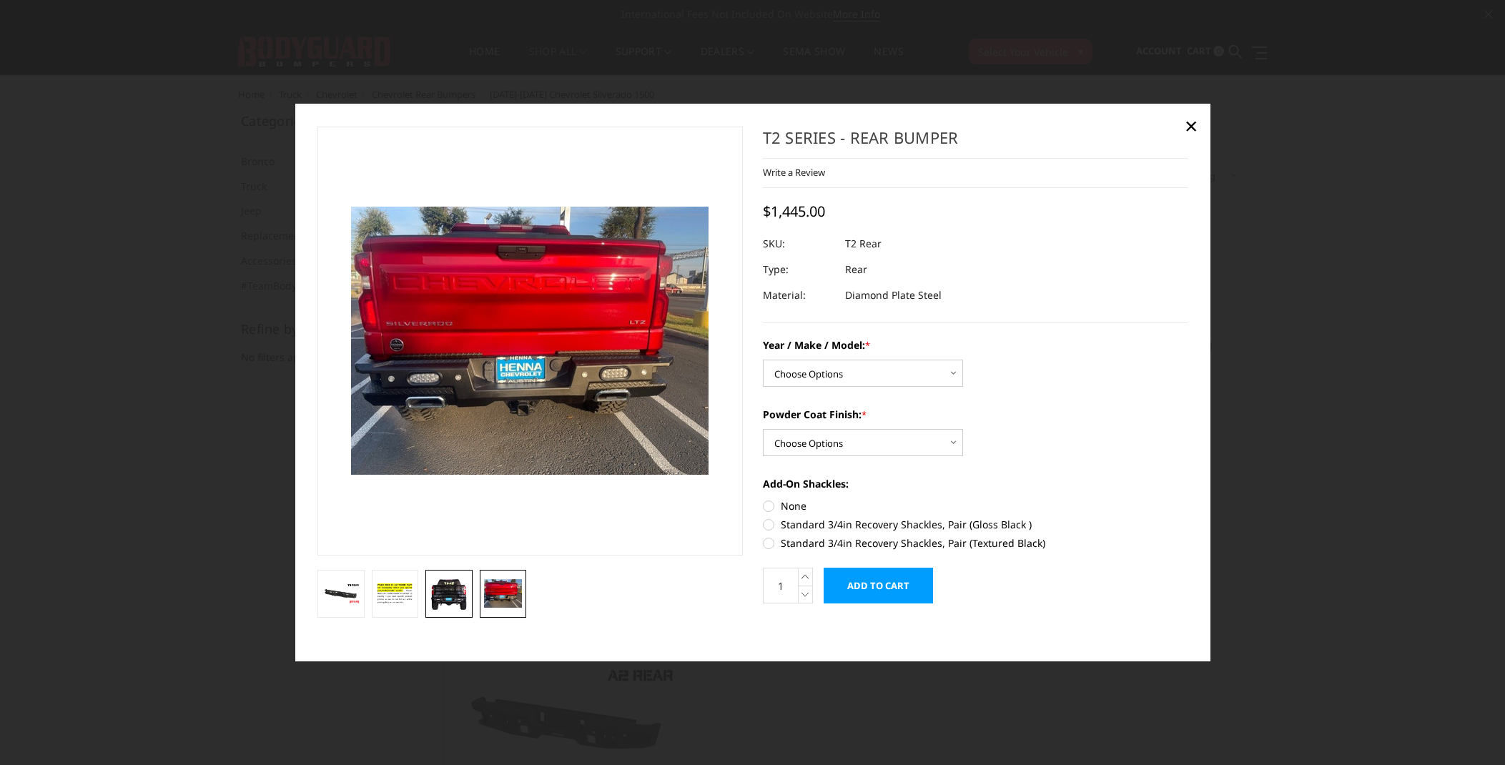
click at [456, 591] on img at bounding box center [449, 593] width 39 height 34
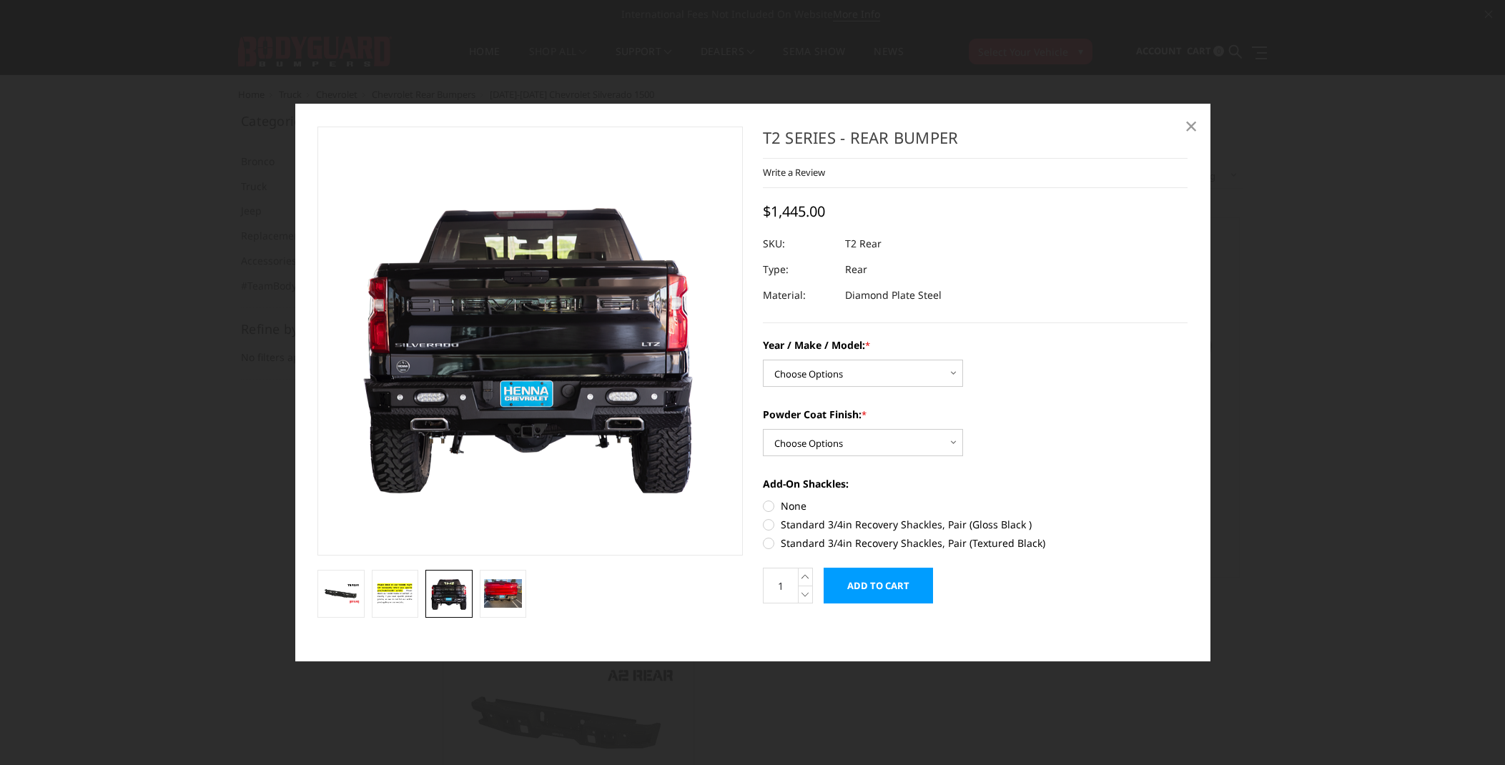
click at [1188, 128] on span "×" at bounding box center [1191, 125] width 13 height 31
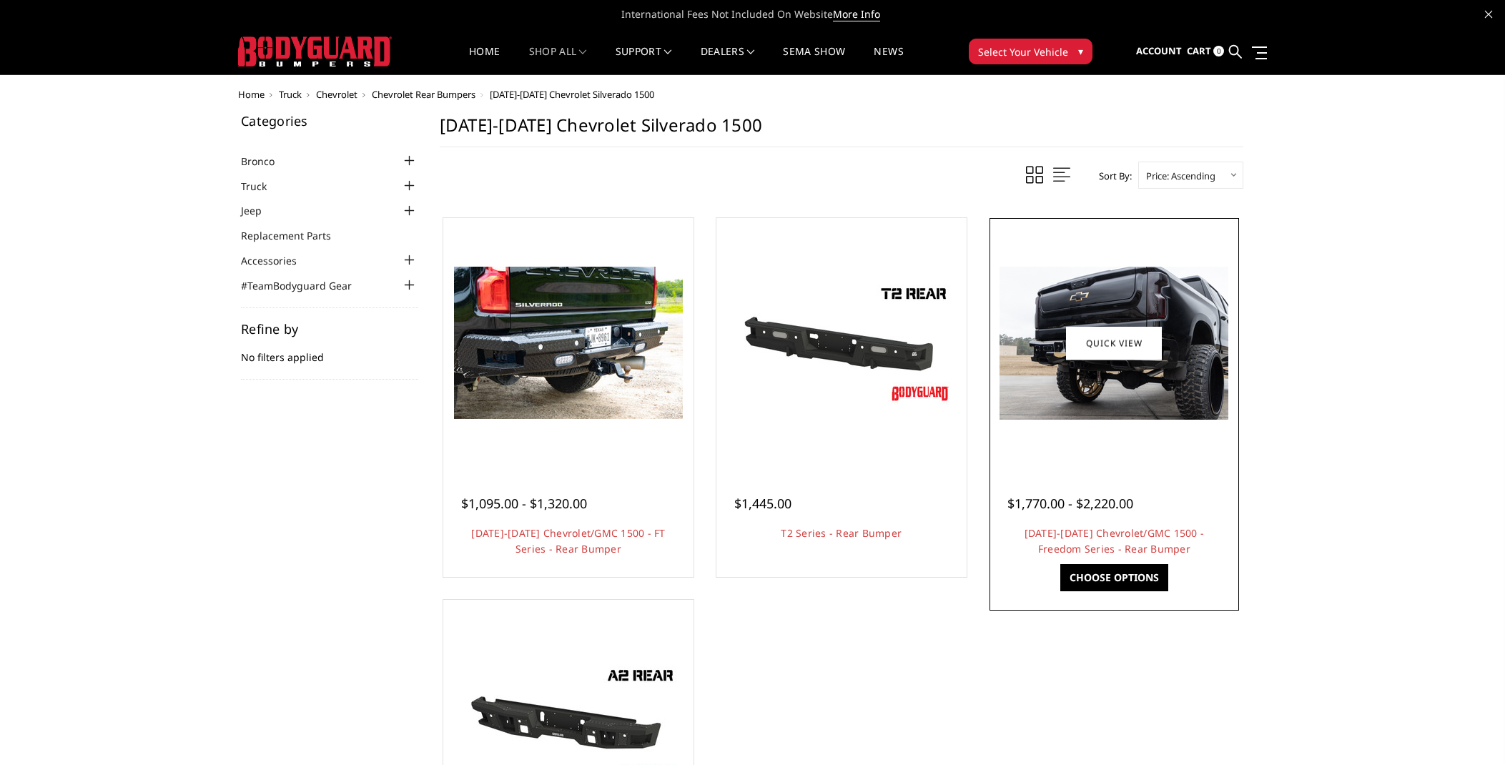
click at [1077, 399] on img at bounding box center [1114, 343] width 229 height 153
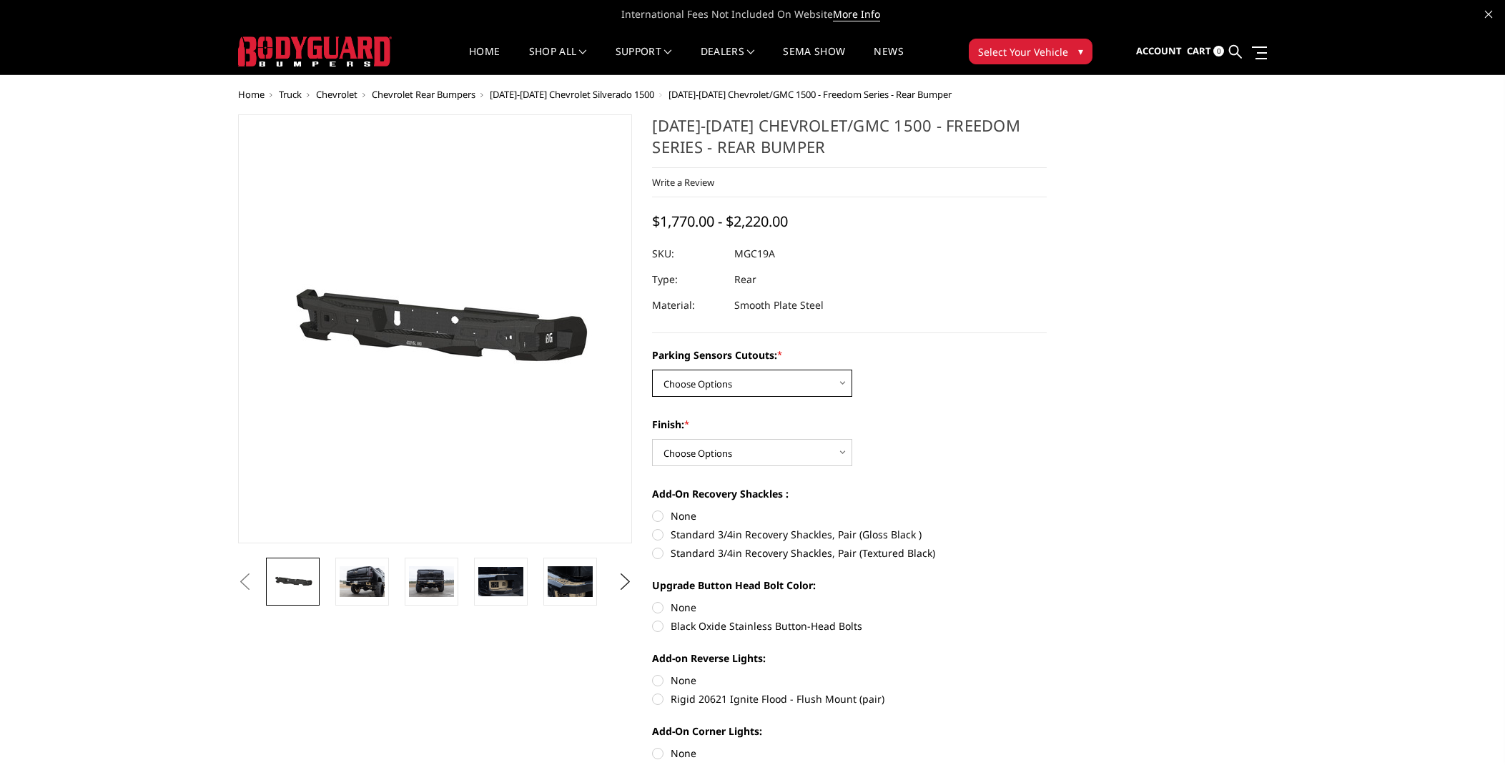
select select "1665"
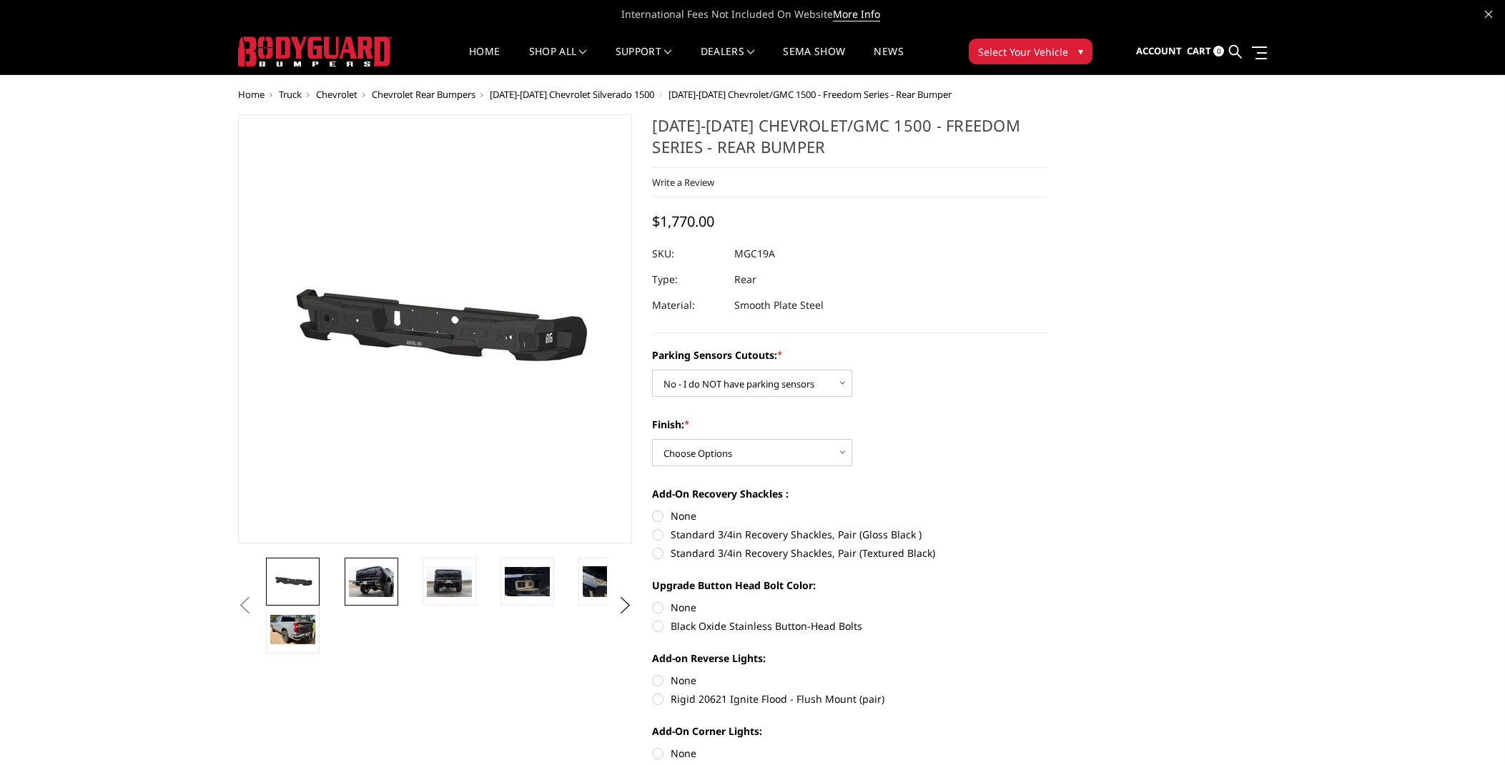
click at [370, 576] on img at bounding box center [371, 581] width 45 height 30
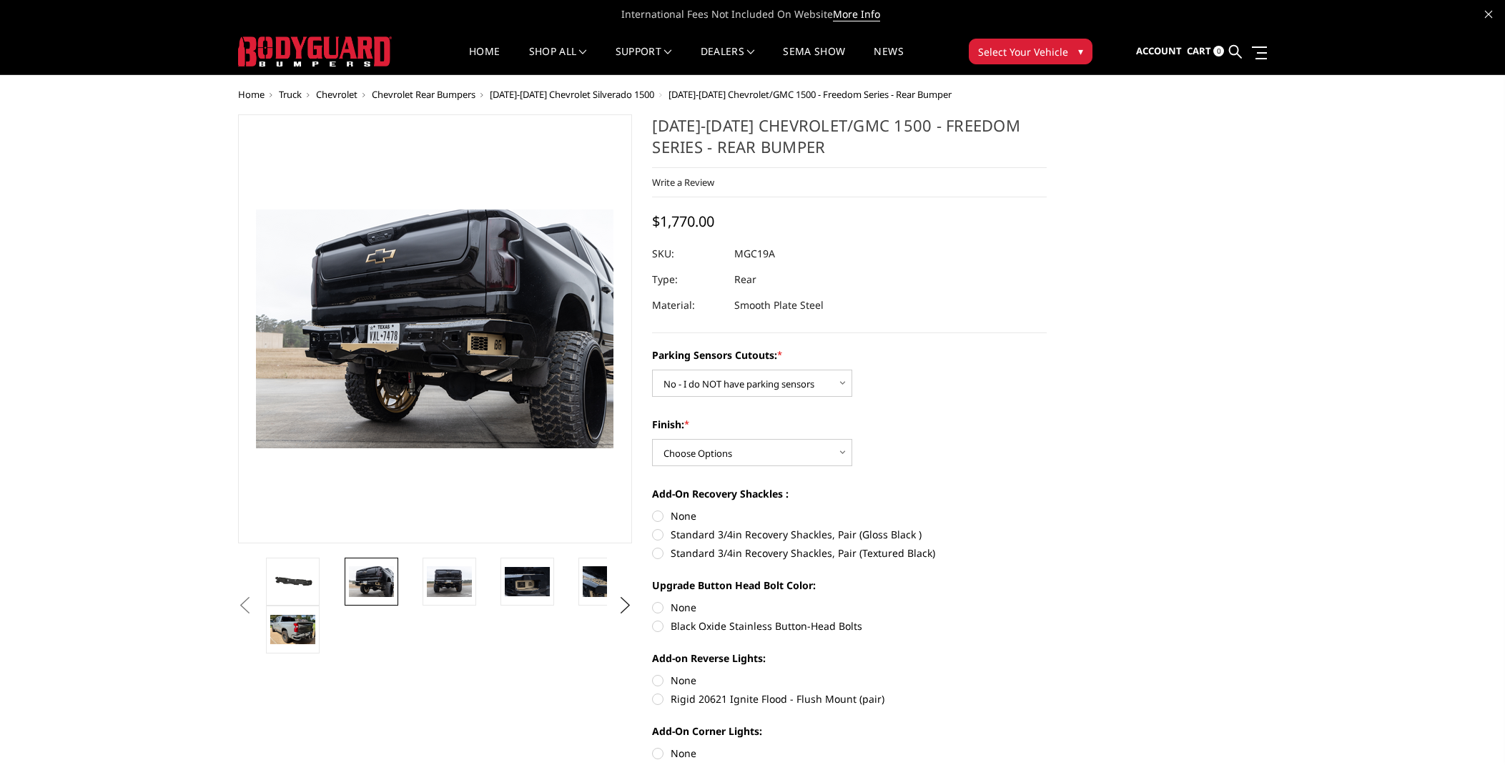
click at [419, 576] on li at bounding box center [458, 582] width 78 height 48
click at [452, 571] on img at bounding box center [449, 581] width 45 height 30
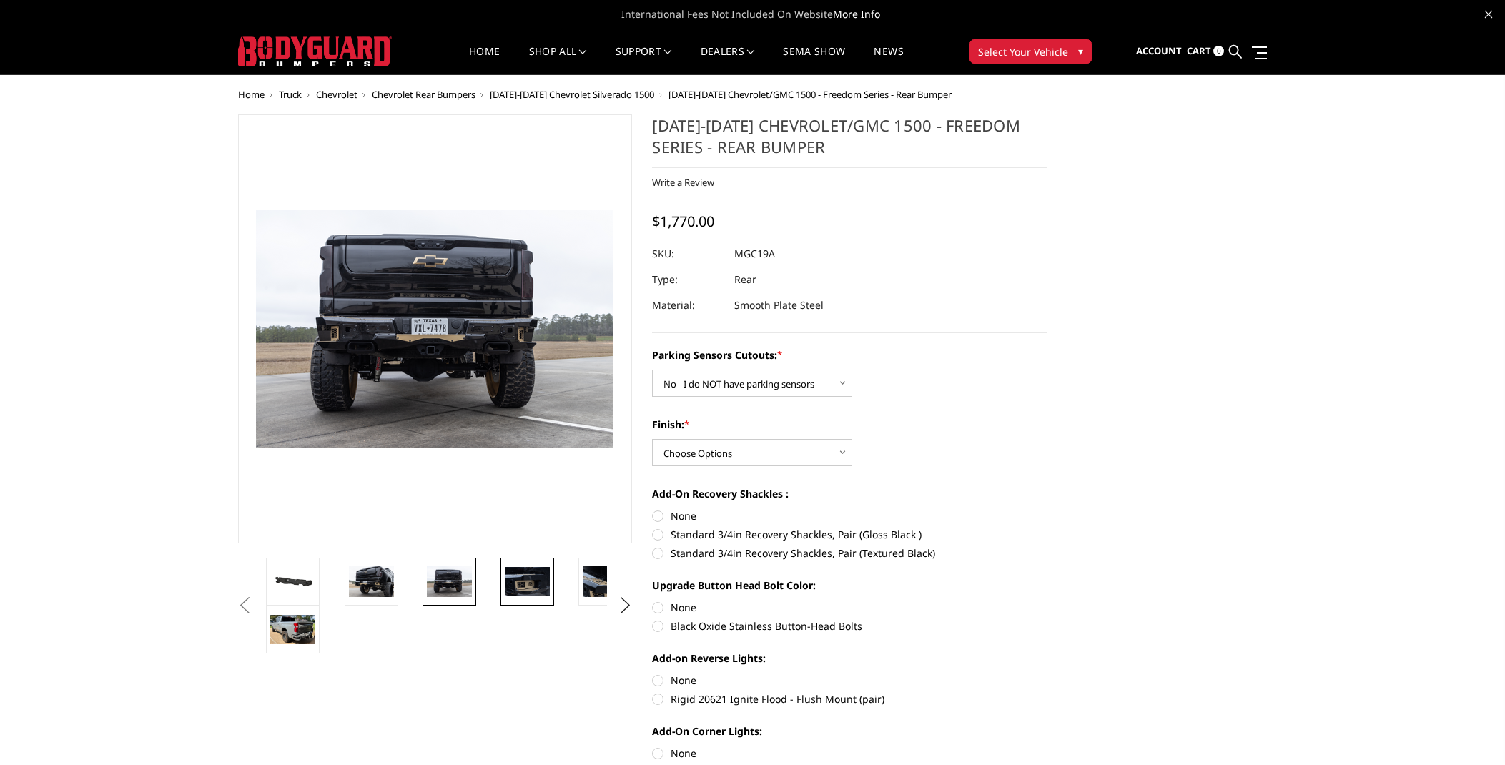
click at [530, 579] on img at bounding box center [527, 581] width 45 height 29
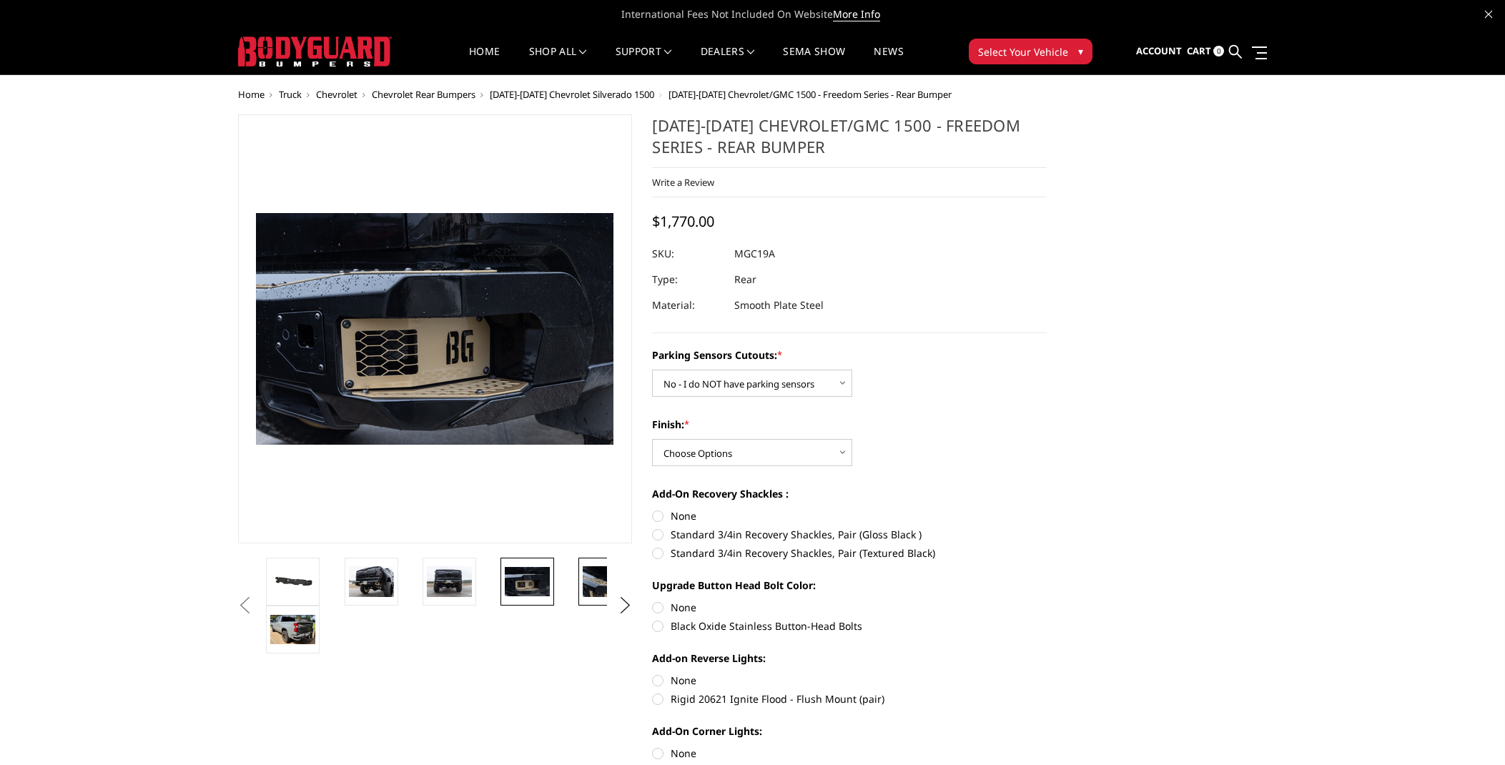
click at [597, 579] on img at bounding box center [605, 581] width 45 height 30
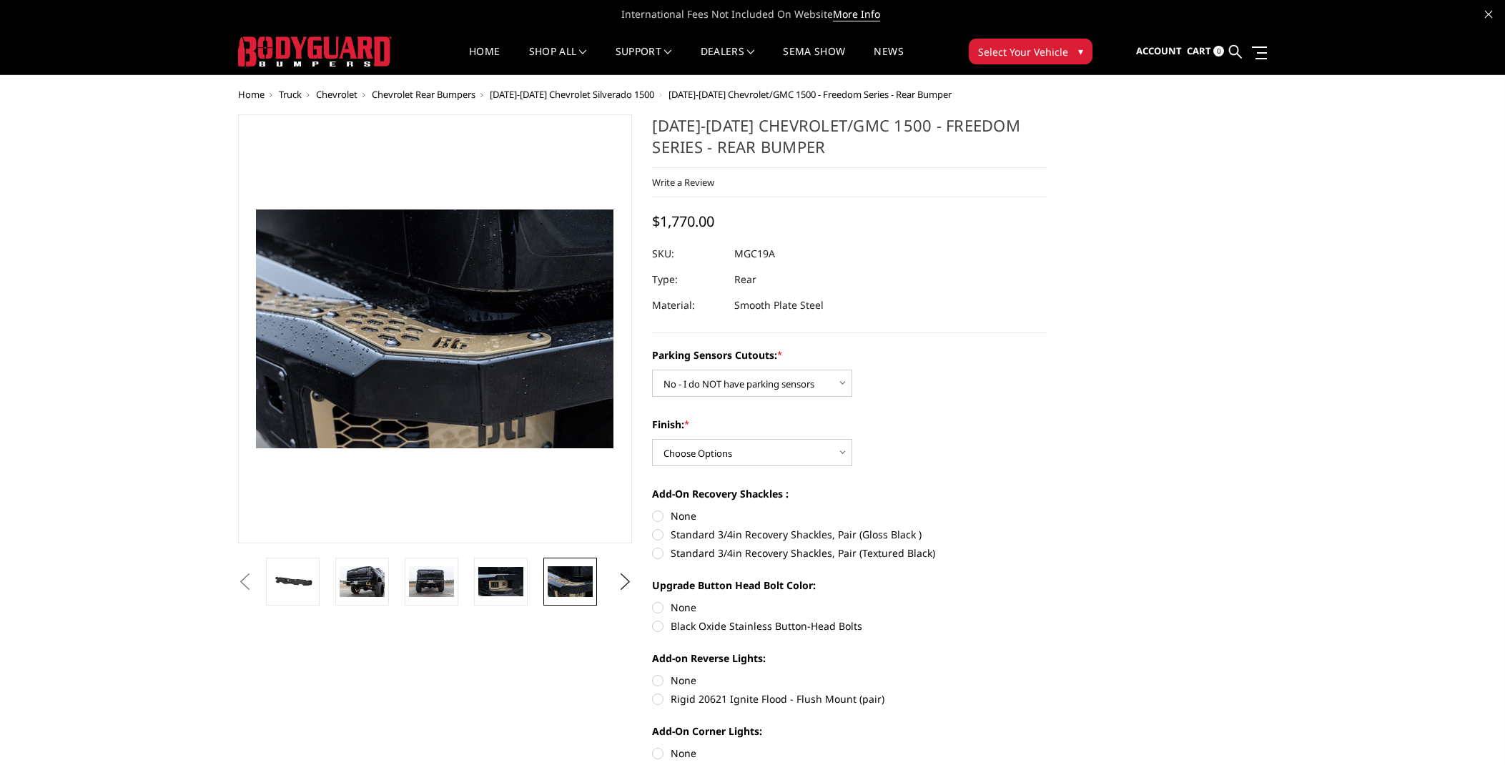
click at [256, 582] on button "Previous" at bounding box center [245, 581] width 21 height 21
click at [302, 578] on img at bounding box center [292, 581] width 45 height 21
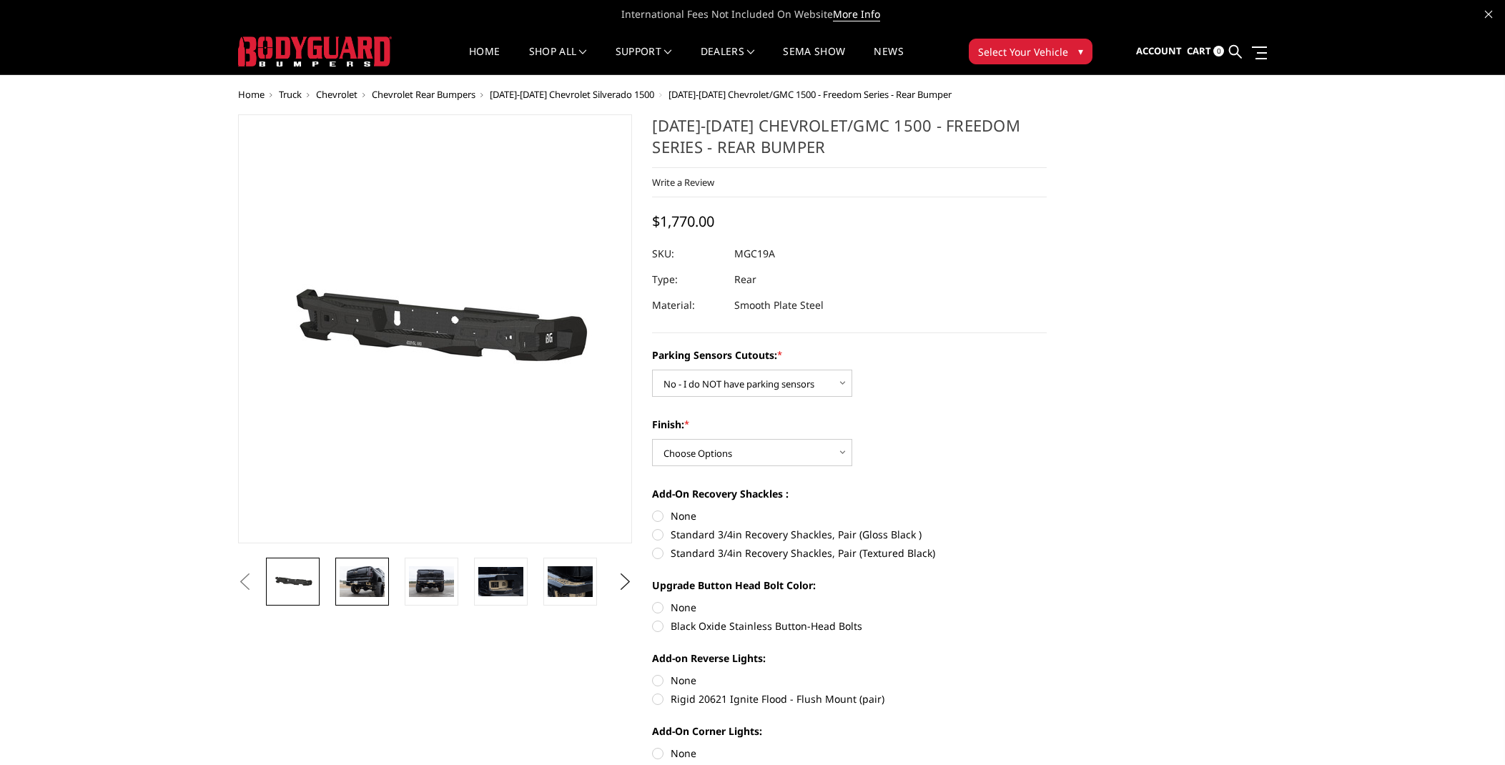
click at [351, 580] on img at bounding box center [362, 581] width 45 height 30
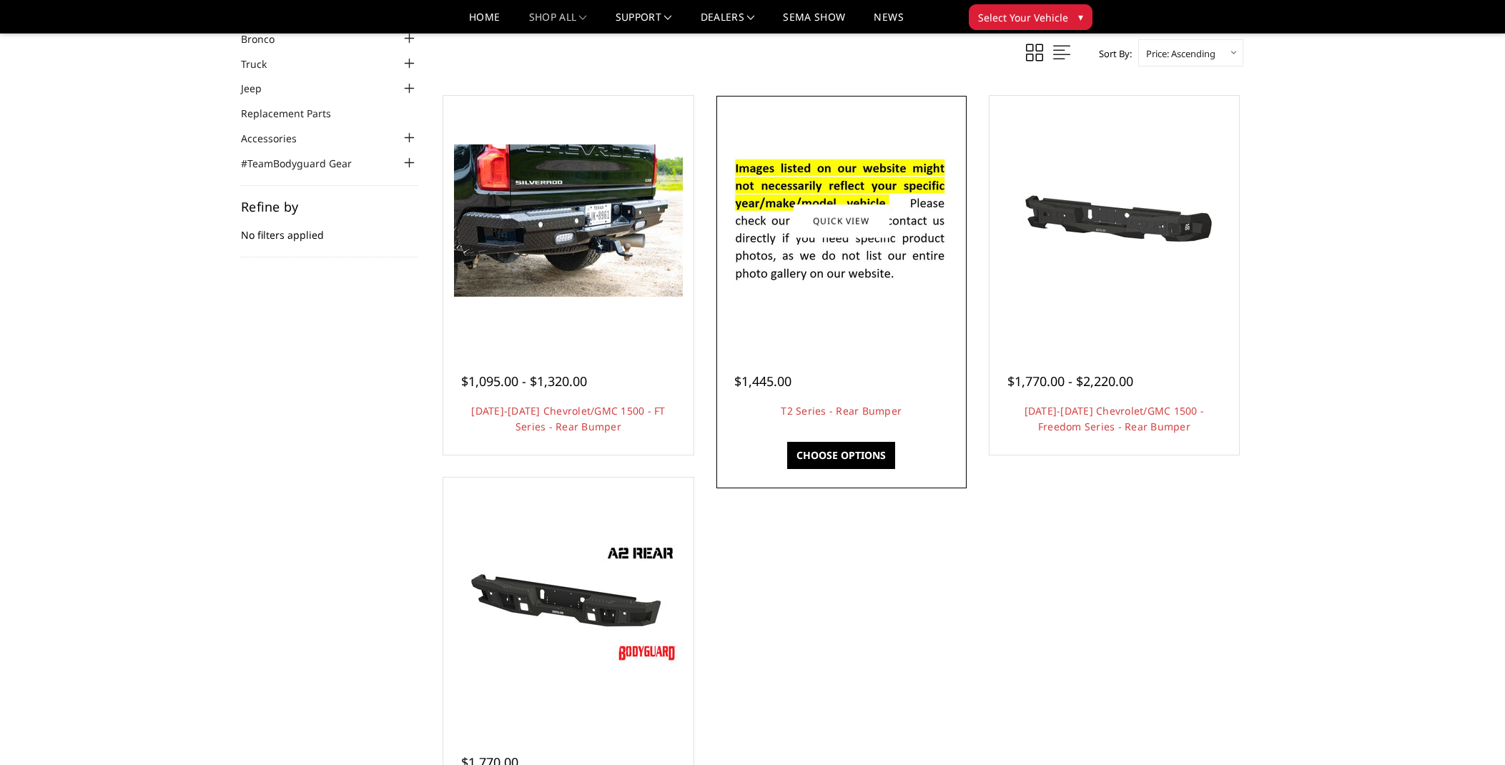
scroll to position [73, 0]
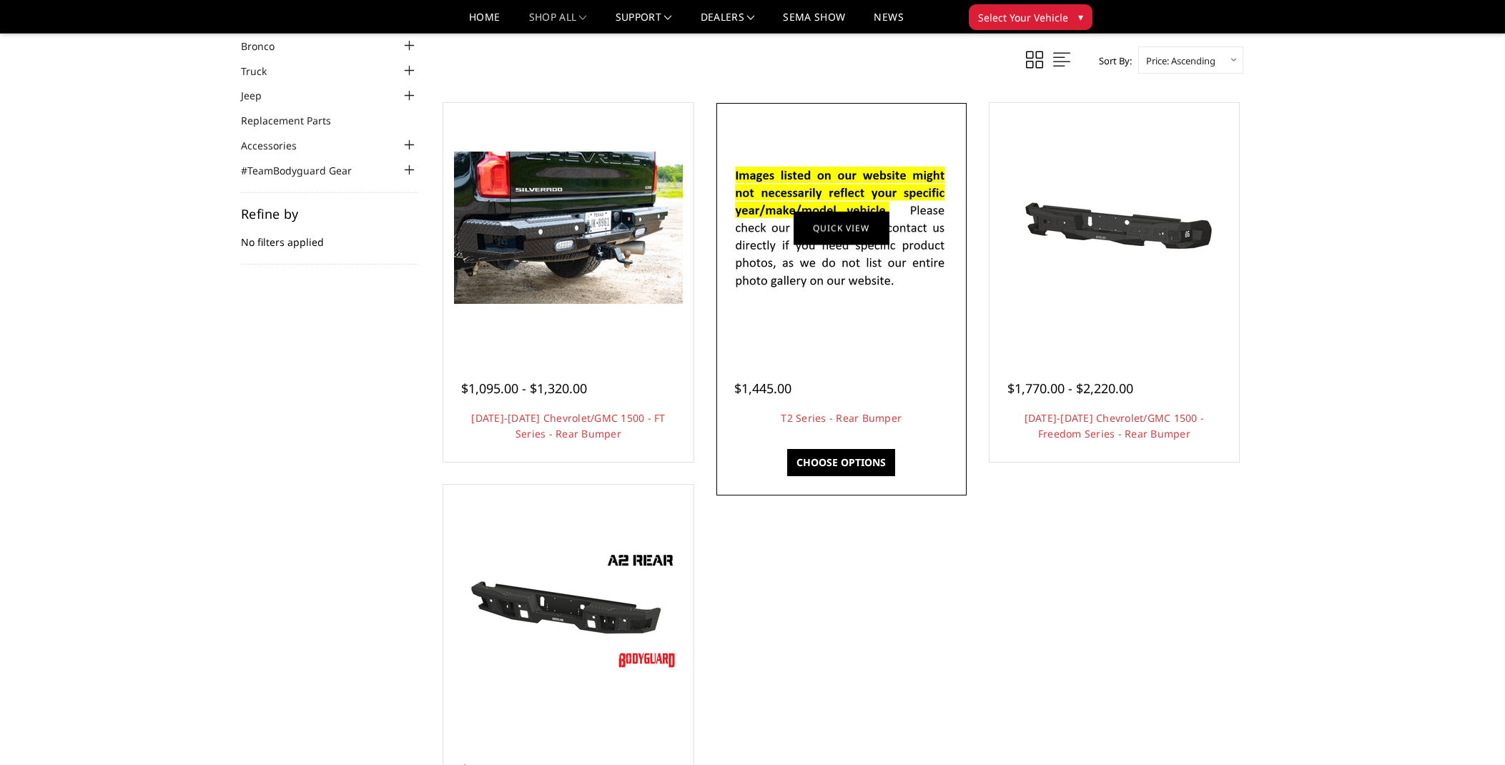
click at [843, 234] on link "Quick view" at bounding box center [842, 228] width 96 height 34
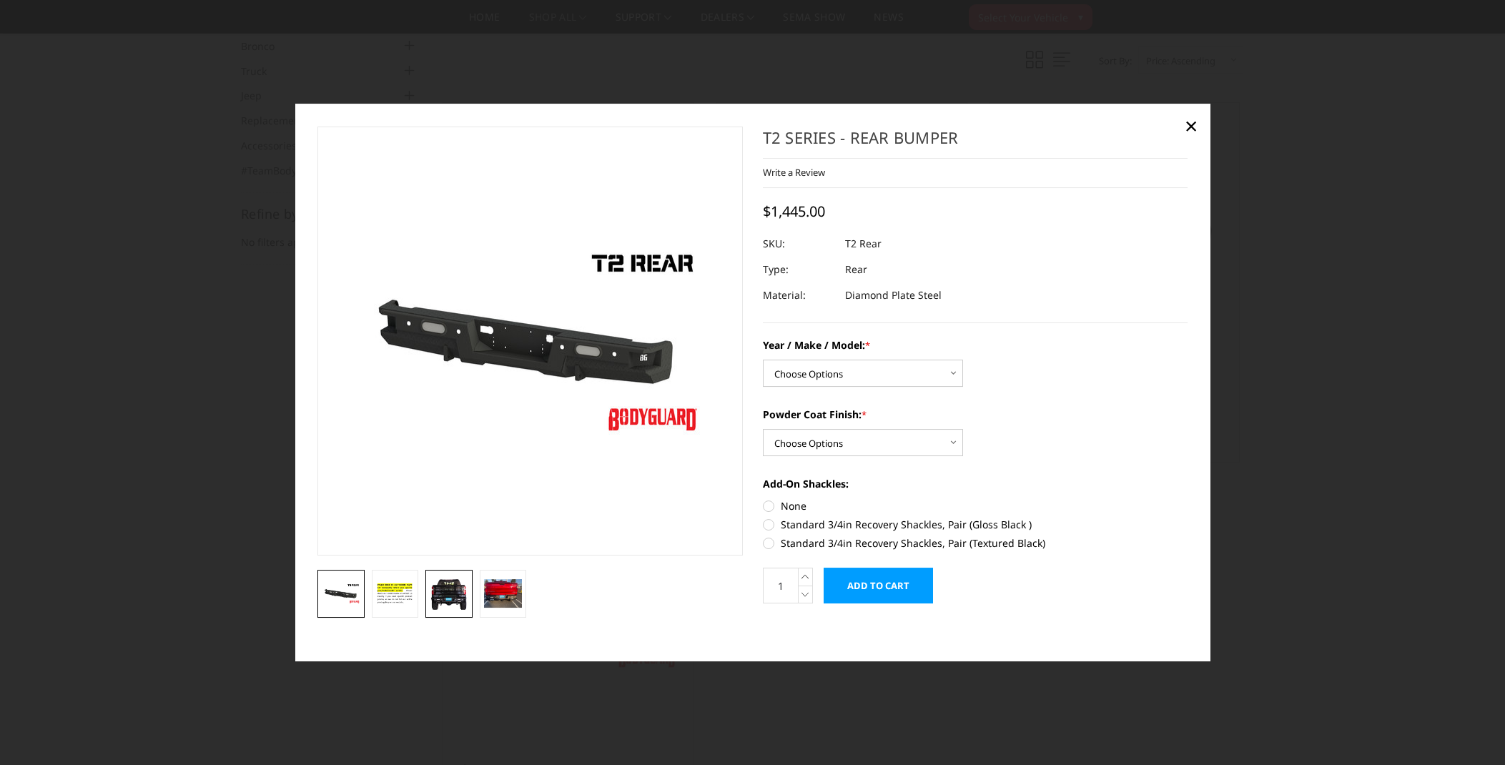
click at [438, 591] on img at bounding box center [449, 593] width 39 height 34
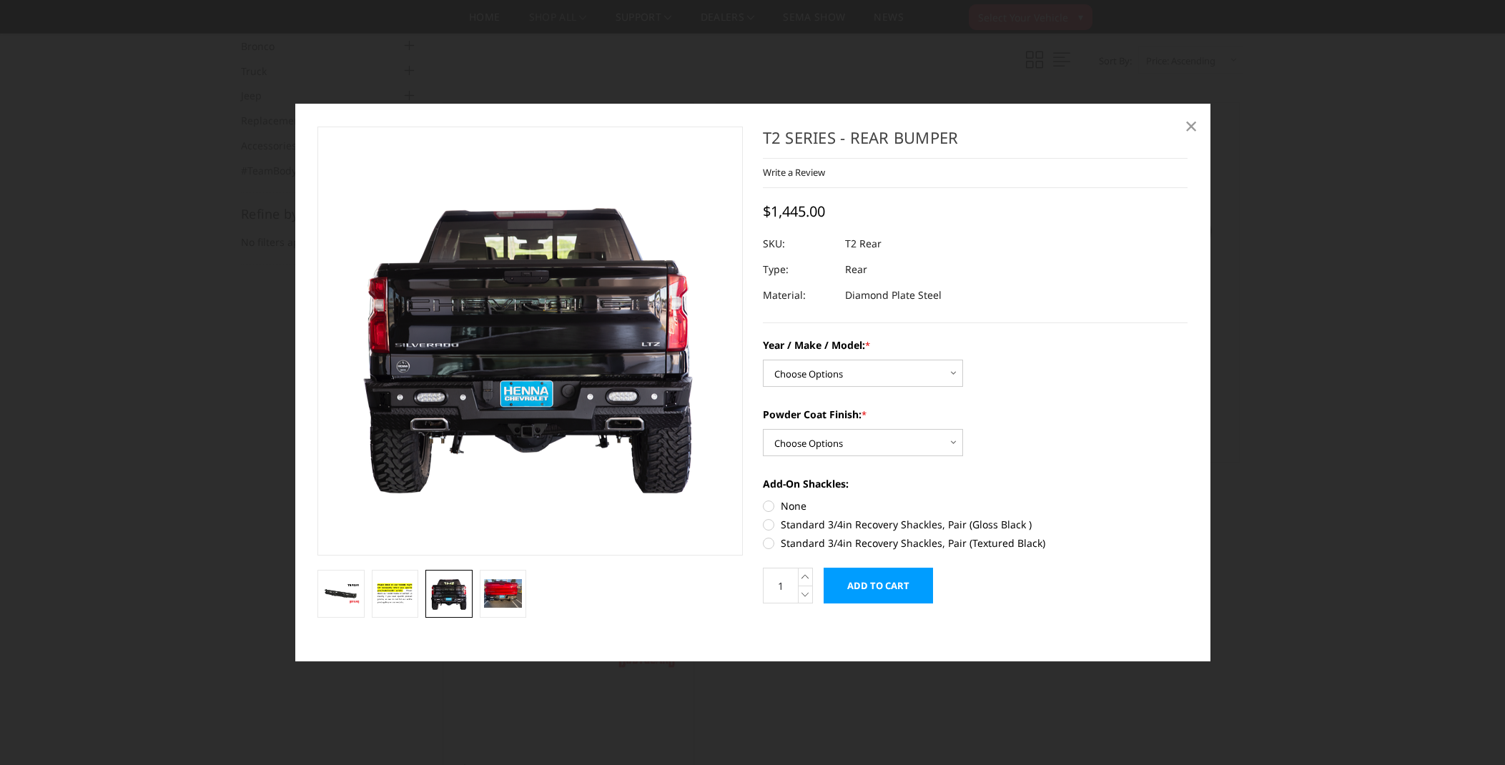
click at [1196, 125] on span "×" at bounding box center [1191, 125] width 13 height 31
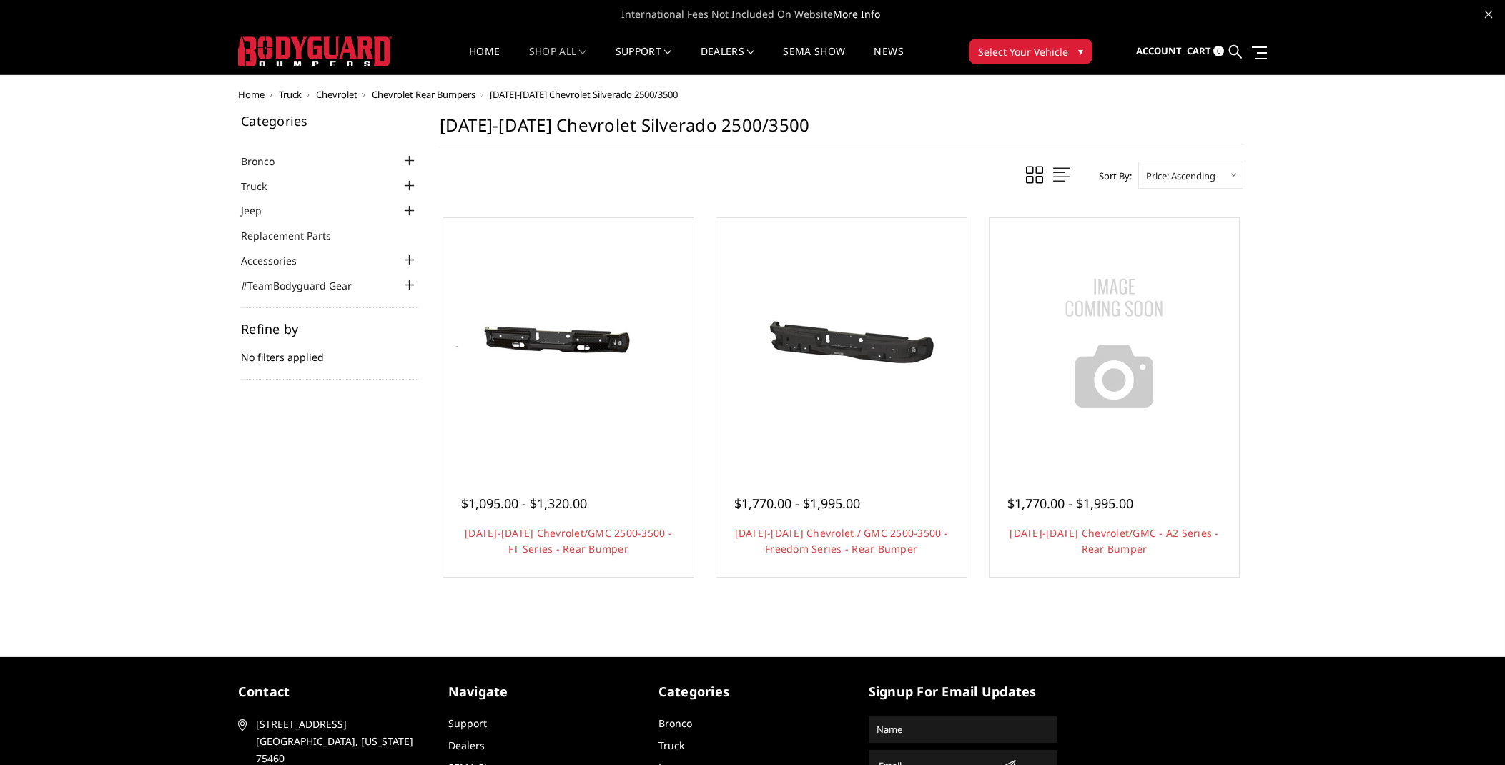
click at [290, 57] on img at bounding box center [315, 51] width 154 height 30
